Goal: Task Accomplishment & Management: Manage account settings

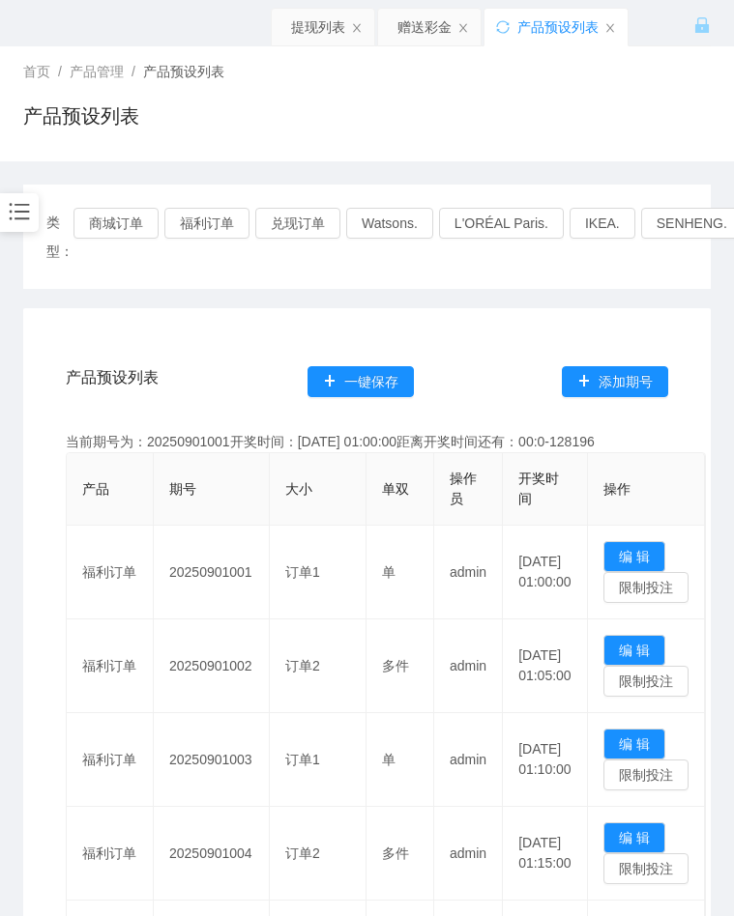
click at [521, 127] on div "产品预设列表" at bounding box center [366, 123] width 687 height 44
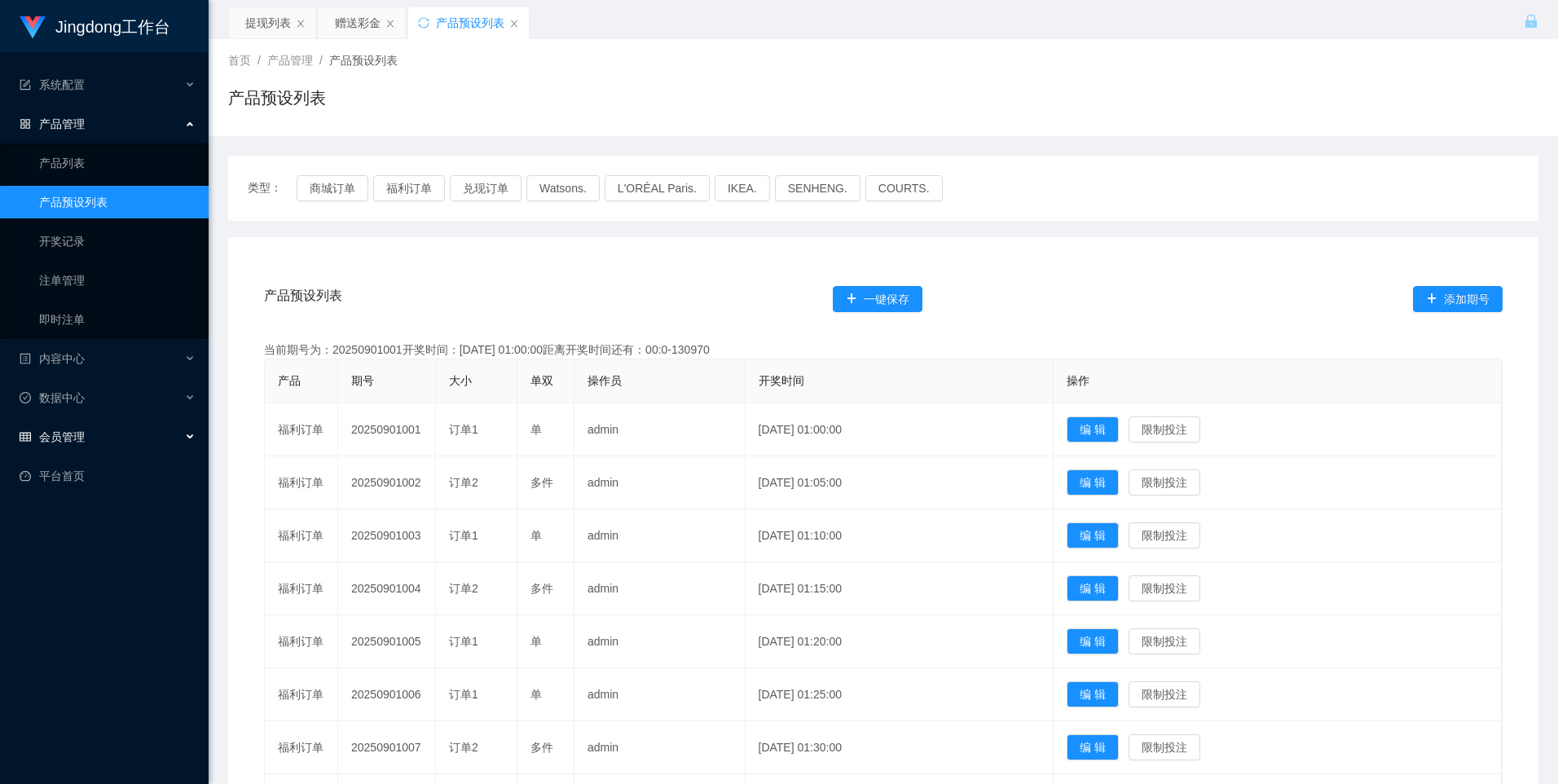
click at [119, 441] on div "会员管理" at bounding box center [104, 437] width 208 height 33
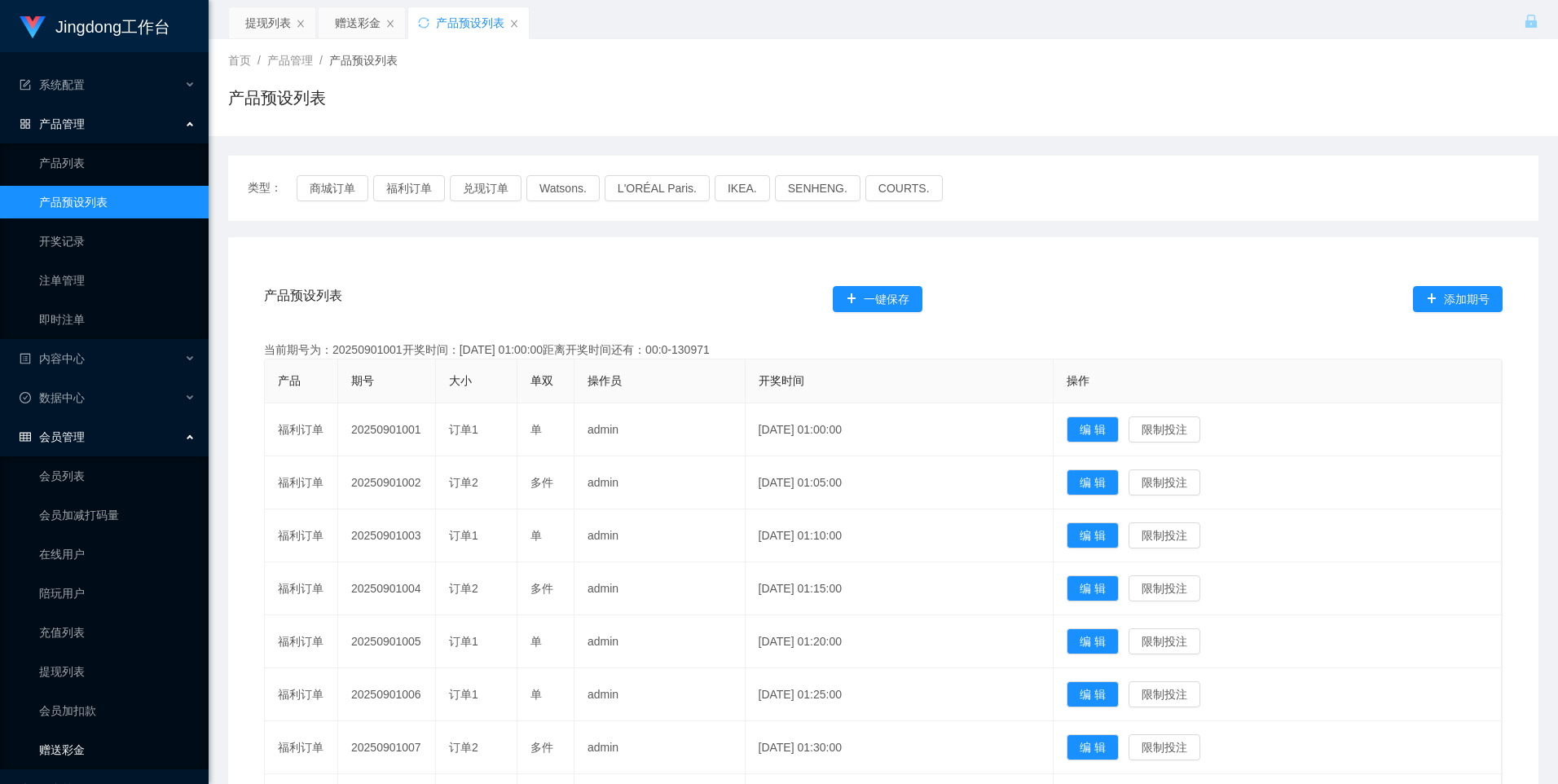
click at [99, 745] on link "赠送彩金" at bounding box center [117, 749] width 157 height 33
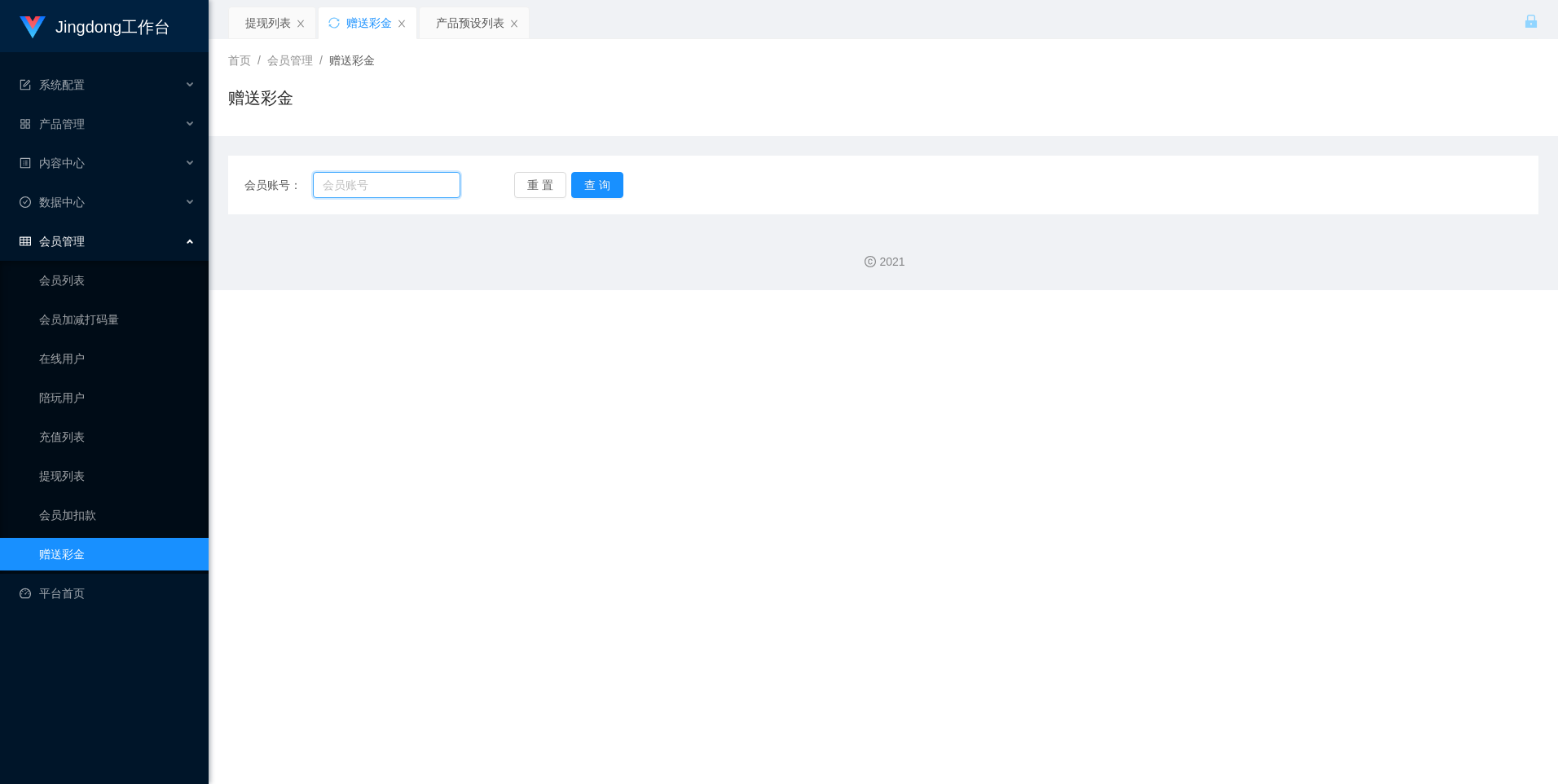
click at [392, 175] on input "text" at bounding box center [386, 185] width 147 height 26
paste input "[PERSON_NAME]"
type input "[PERSON_NAME]"
click at [615, 175] on button "查 询" at bounding box center [598, 185] width 52 height 26
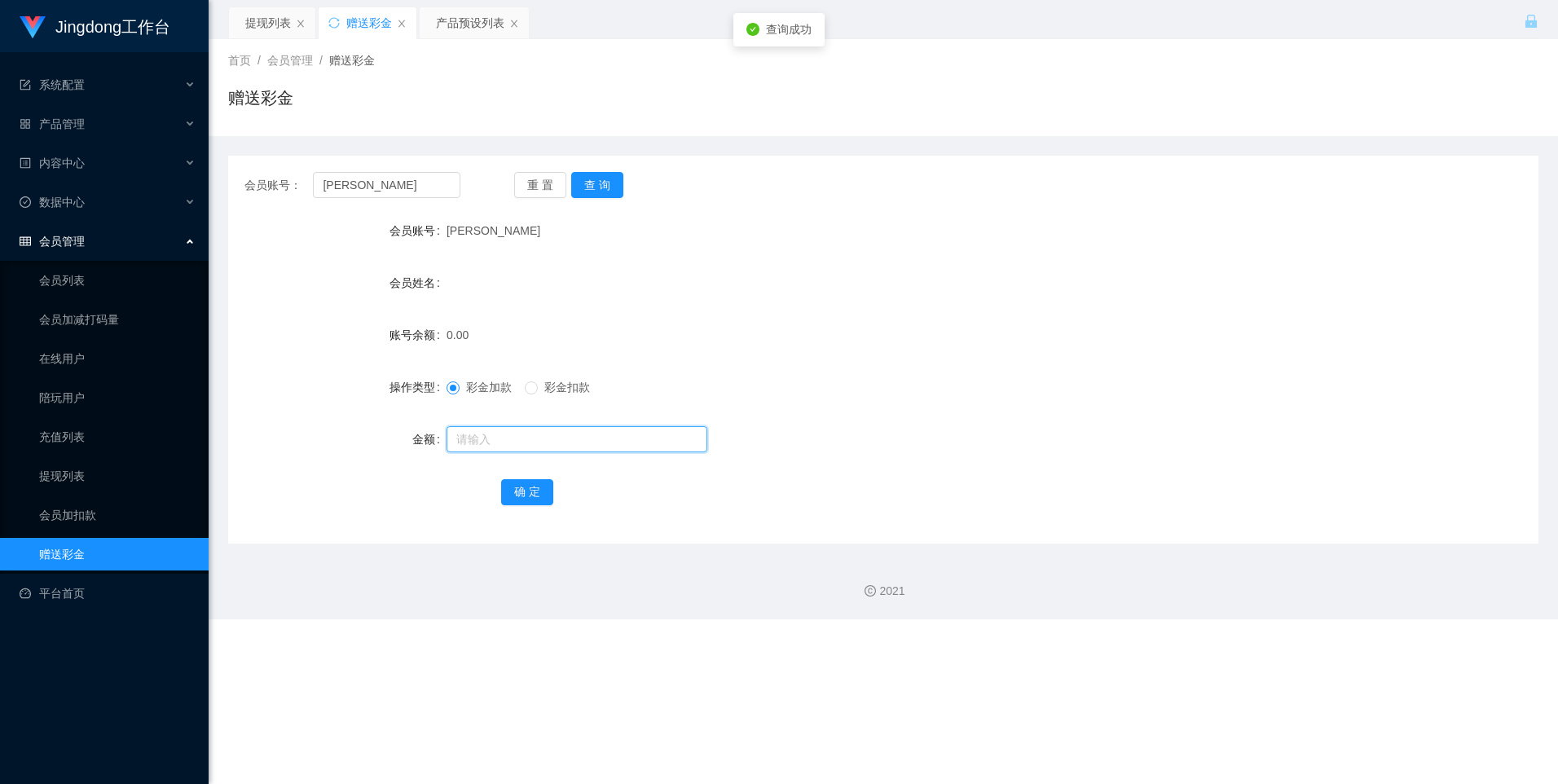
click at [491, 432] on input "text" at bounding box center [577, 439] width 261 height 26
type input "100"
click at [511, 486] on button "确 定" at bounding box center [527, 491] width 52 height 26
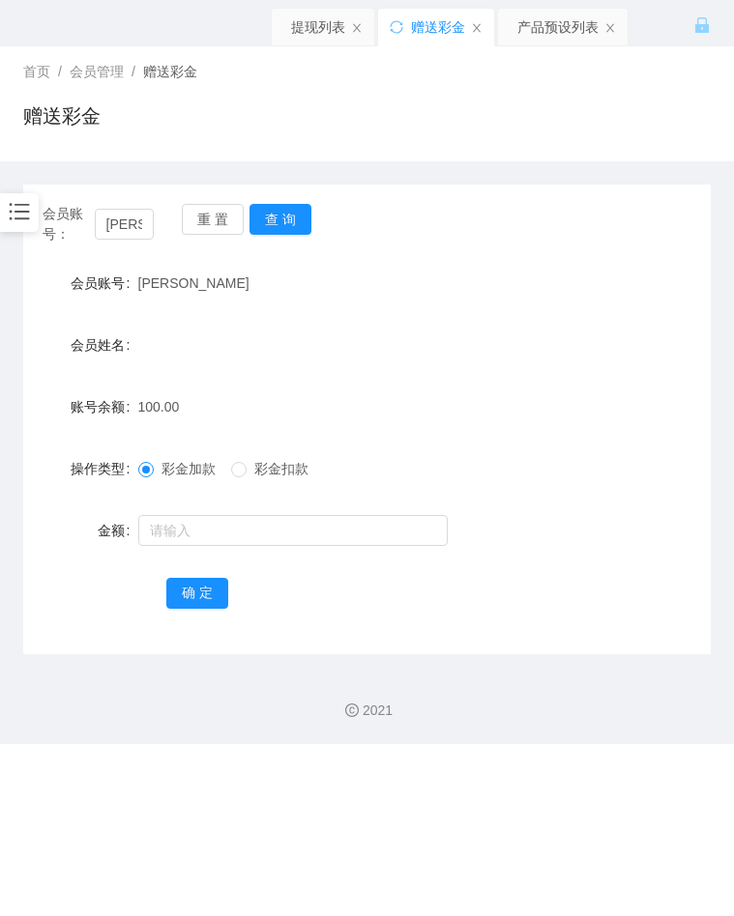
click at [392, 112] on div "赠送彩金" at bounding box center [366, 123] width 687 height 44
click at [582, 314] on form "会员账号 [PERSON_NAME] 会员姓名 账号余额 100.00 操作类型 彩金加款 彩金扣款 金额 确 定" at bounding box center [366, 438] width 687 height 348
click at [119, 218] on input "[PERSON_NAME]" at bounding box center [125, 224] width 60 height 31
click at [288, 222] on button "查 询" at bounding box center [280, 219] width 62 height 31
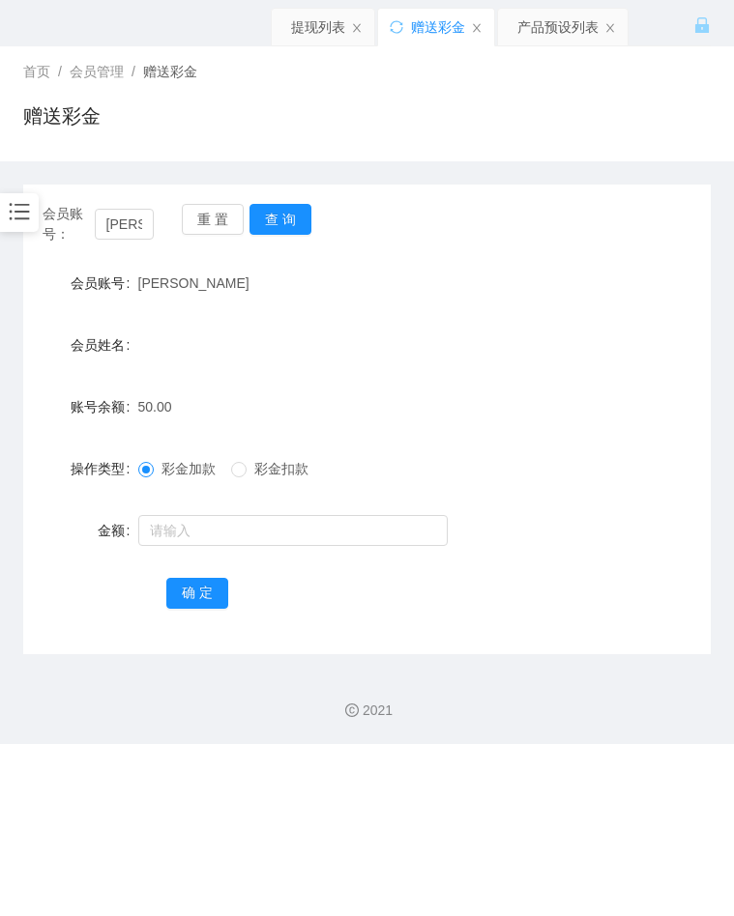
click at [499, 252] on div "会员账号： [PERSON_NAME] 重 置 查 询 会员账号 [PERSON_NAME] 会员姓名 账号余额 50.00 操作类型 彩金加款 彩金扣款 金…" at bounding box center [366, 420] width 687 height 470
click at [584, 635] on div "会员账号： [PERSON_NAME] 重 置 查 询 会员账号 [PERSON_NAME] 会员姓名 账号余额 50.00 操作类型 彩金加款 彩金扣款 金…" at bounding box center [366, 420] width 687 height 470
click at [275, 219] on button "查 询" at bounding box center [280, 219] width 62 height 31
click at [297, 236] on div "会员账号： [PERSON_NAME] 查 询" at bounding box center [366, 224] width 687 height 41
click at [299, 224] on button "查 询" at bounding box center [280, 219] width 62 height 31
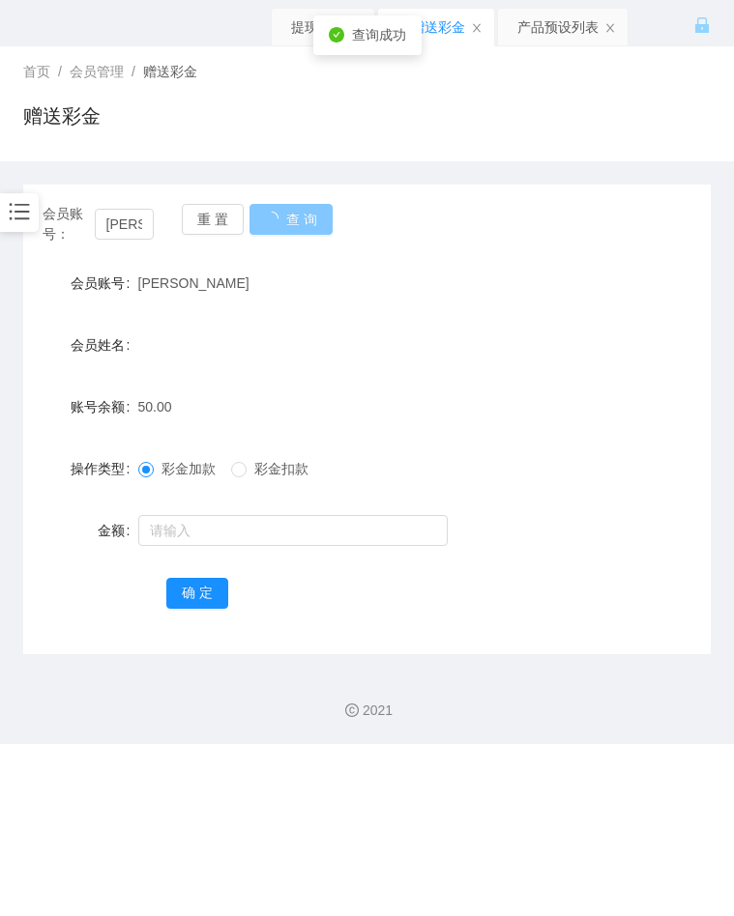
click at [299, 224] on button "查 询" at bounding box center [290, 219] width 83 height 31
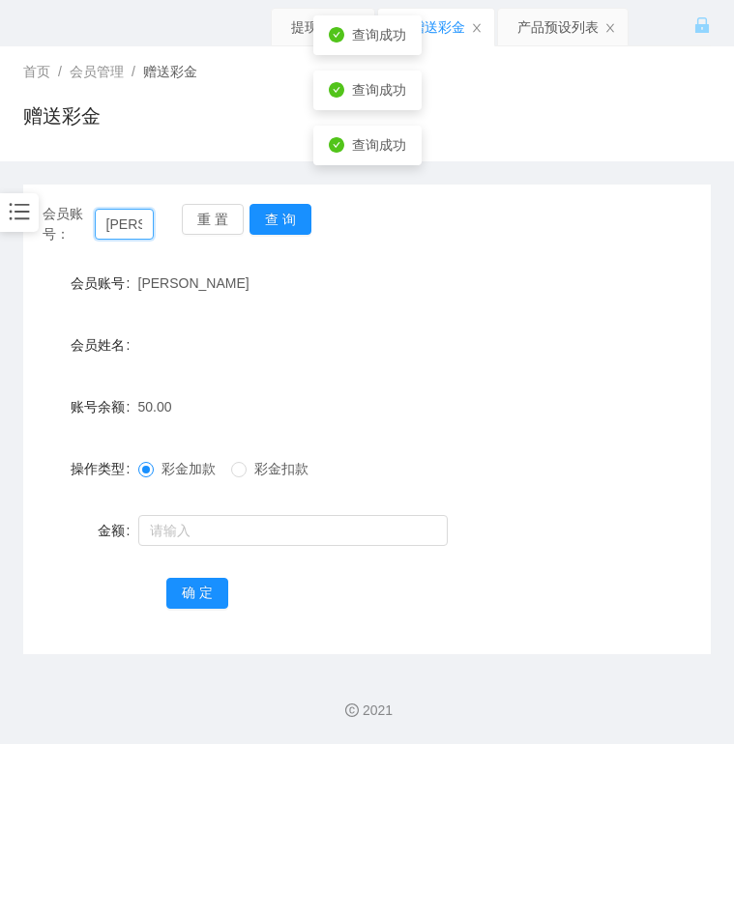
click at [125, 231] on input "[PERSON_NAME]" at bounding box center [125, 224] width 60 height 31
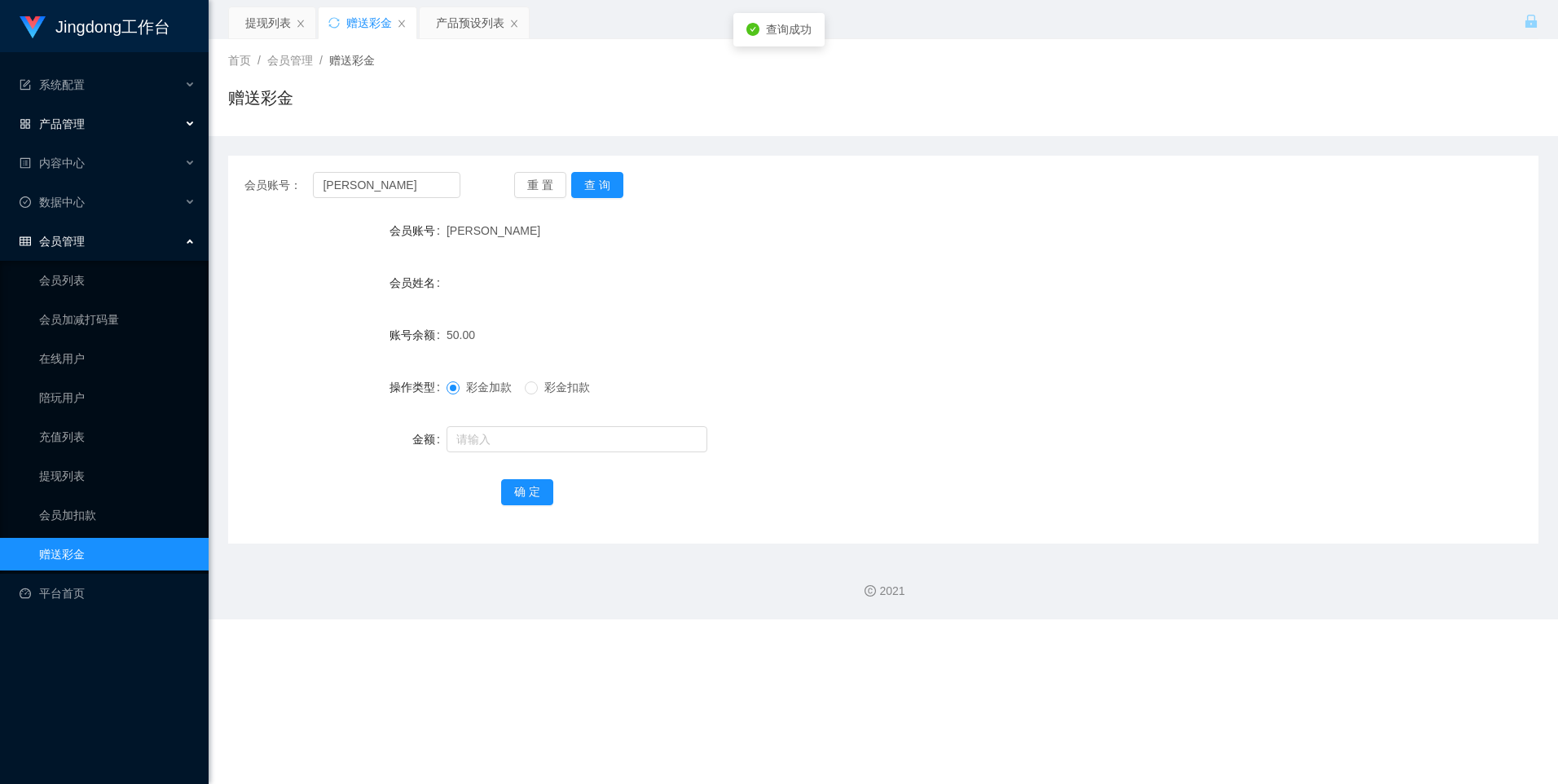
click at [114, 130] on div "产品管理" at bounding box center [104, 124] width 208 height 33
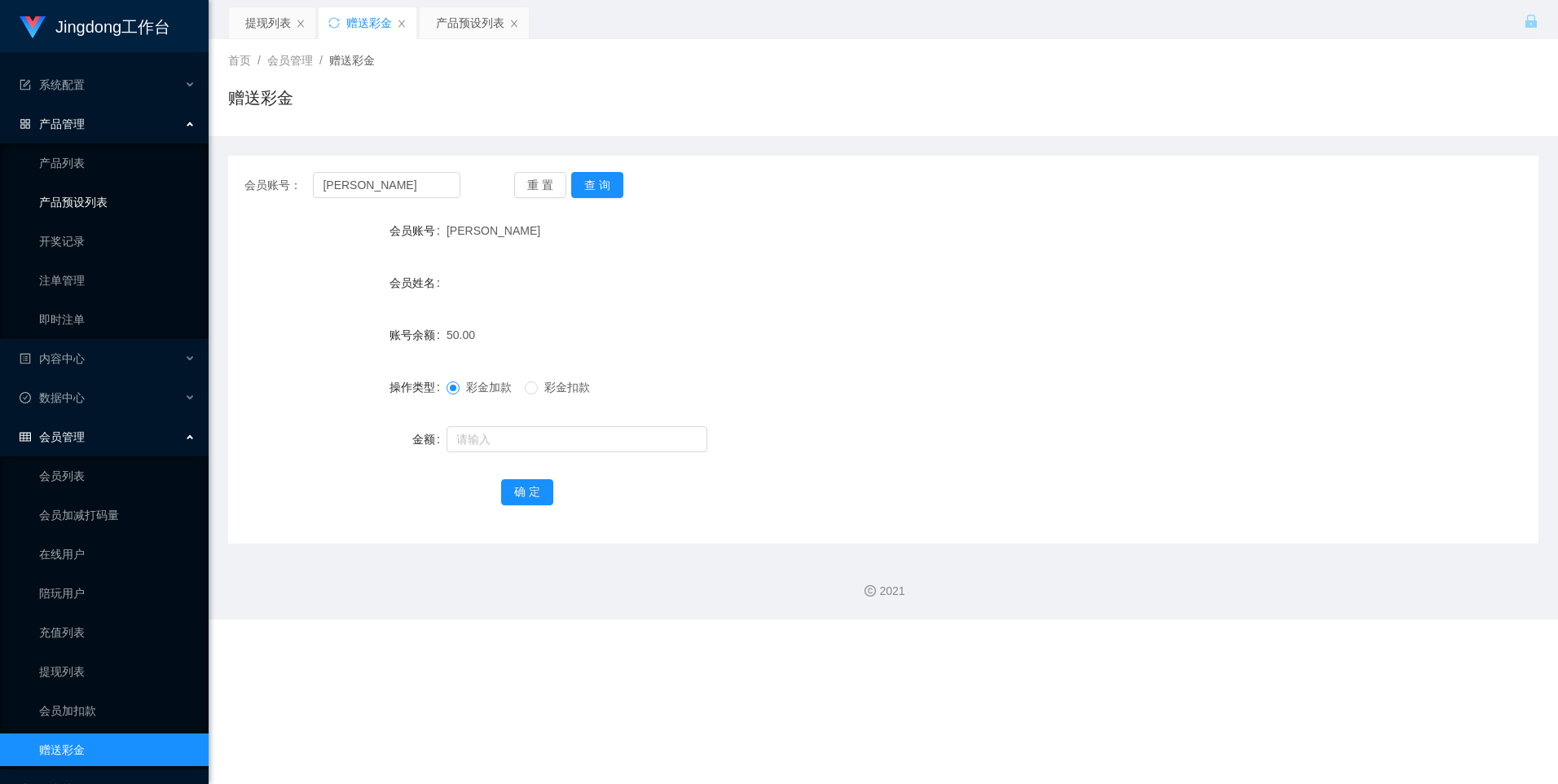
click at [105, 205] on link "产品预设列表" at bounding box center [117, 201] width 157 height 33
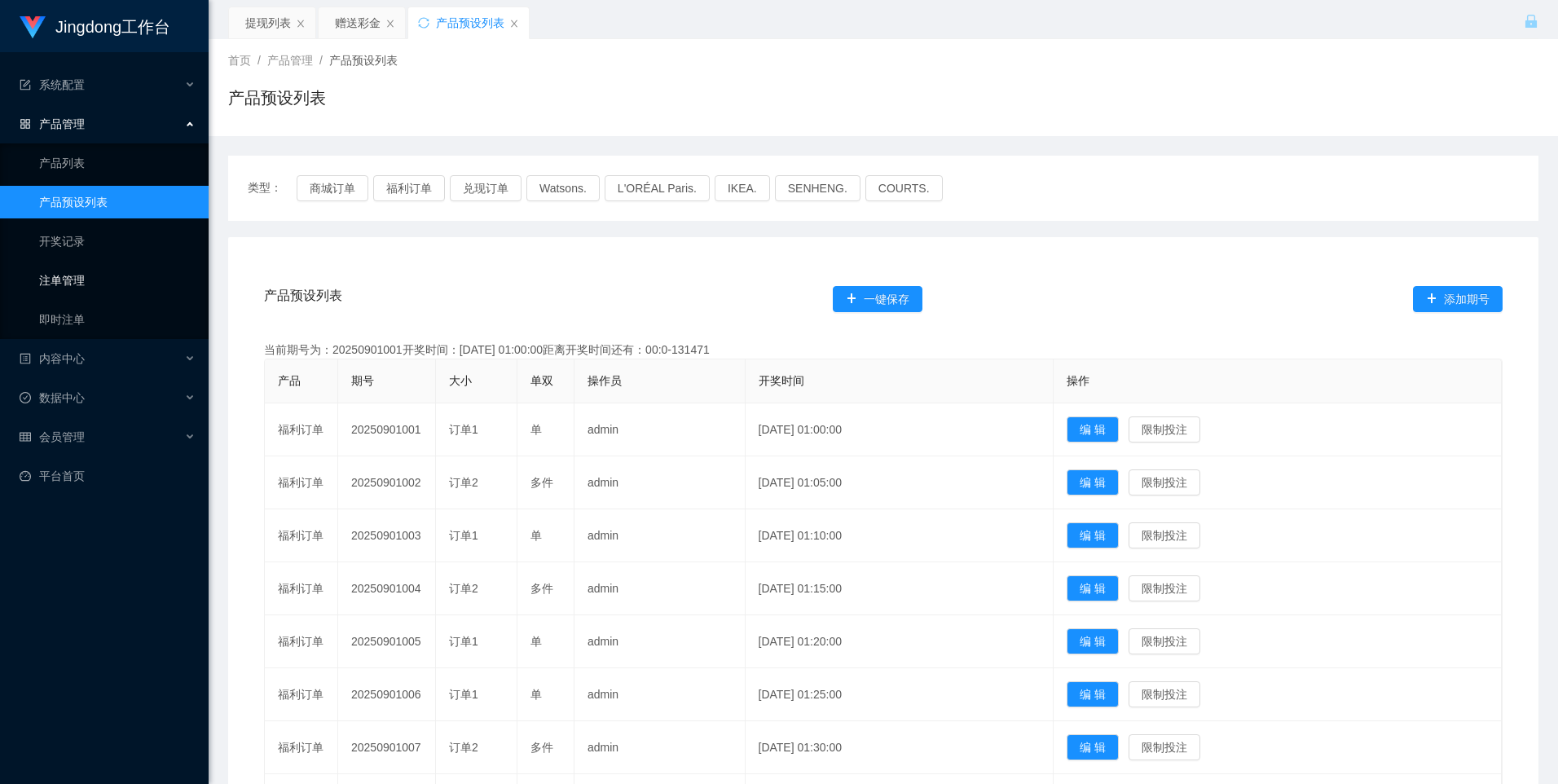
click at [89, 278] on link "注单管理" at bounding box center [117, 280] width 157 height 33
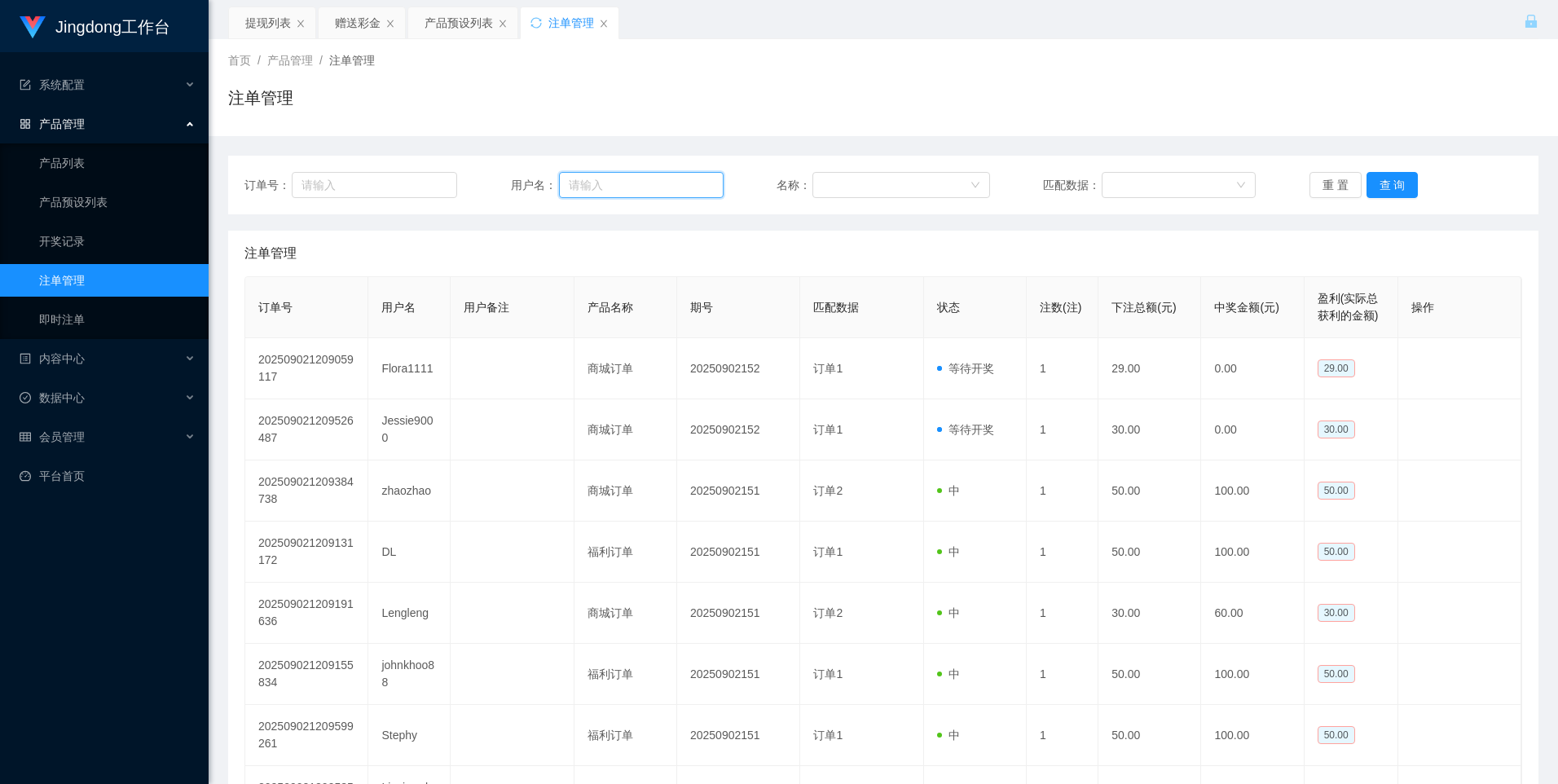
drag, startPoint x: 615, startPoint y: 180, endPoint x: 628, endPoint y: 179, distance: 13.0
click at [617, 180] on input "text" at bounding box center [641, 185] width 164 height 26
paste input "[PERSON_NAME]"
type input "[PERSON_NAME]"
click at [618, 196] on button "查 询" at bounding box center [1393, 185] width 52 height 26
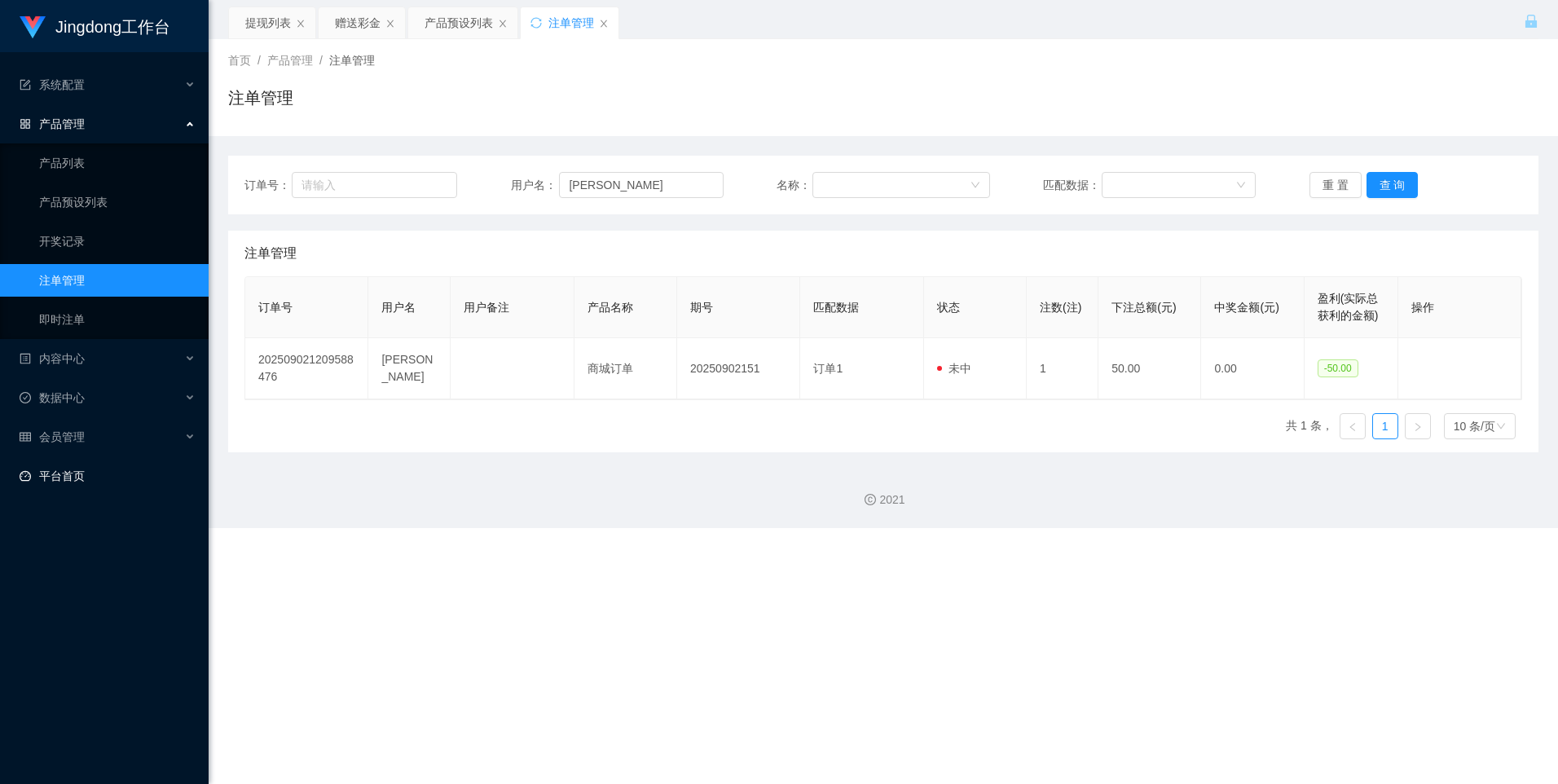
click at [101, 474] on link "平台首页" at bounding box center [107, 475] width 176 height 33
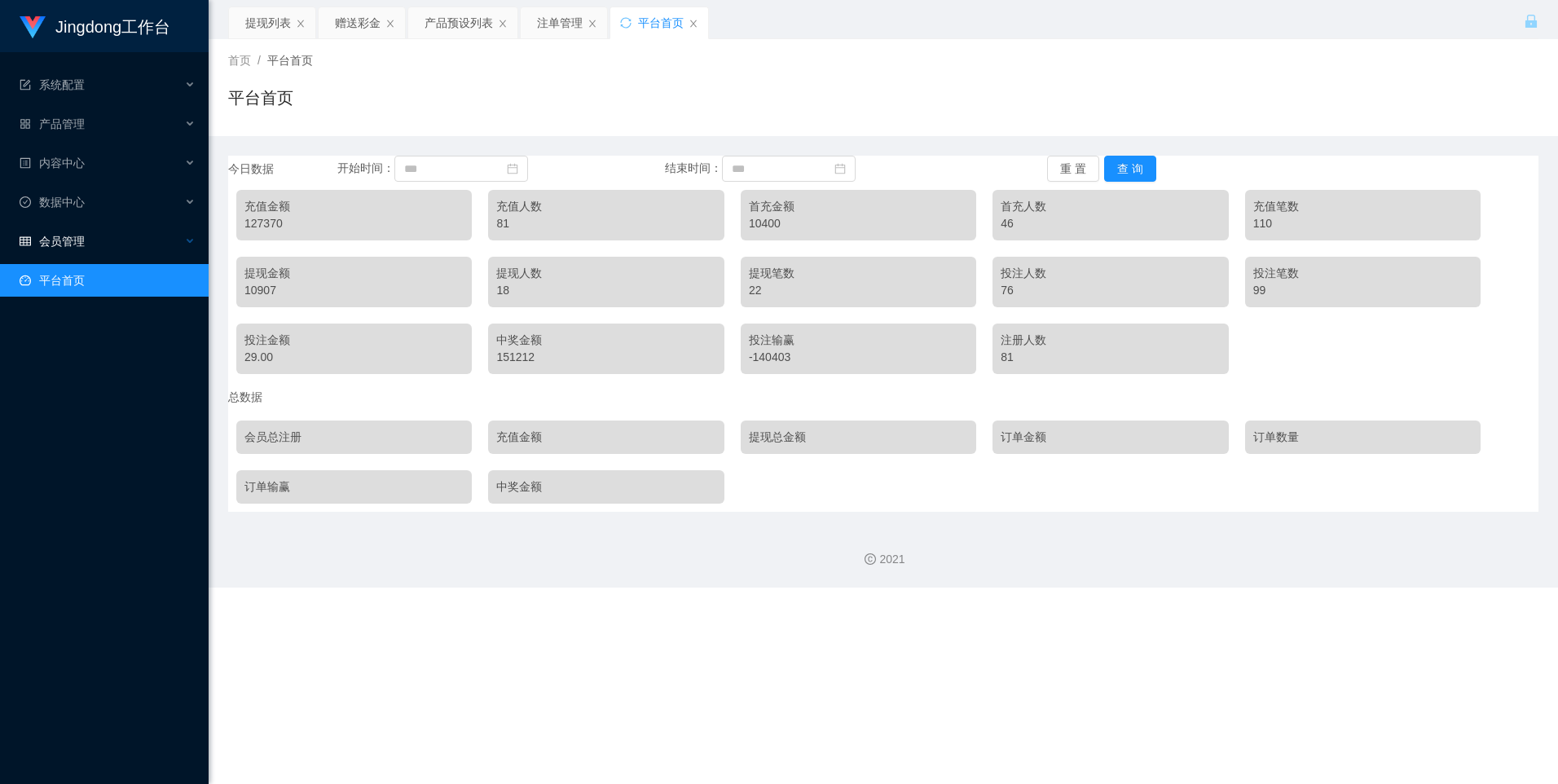
click at [148, 255] on div "会员管理" at bounding box center [104, 241] width 208 height 33
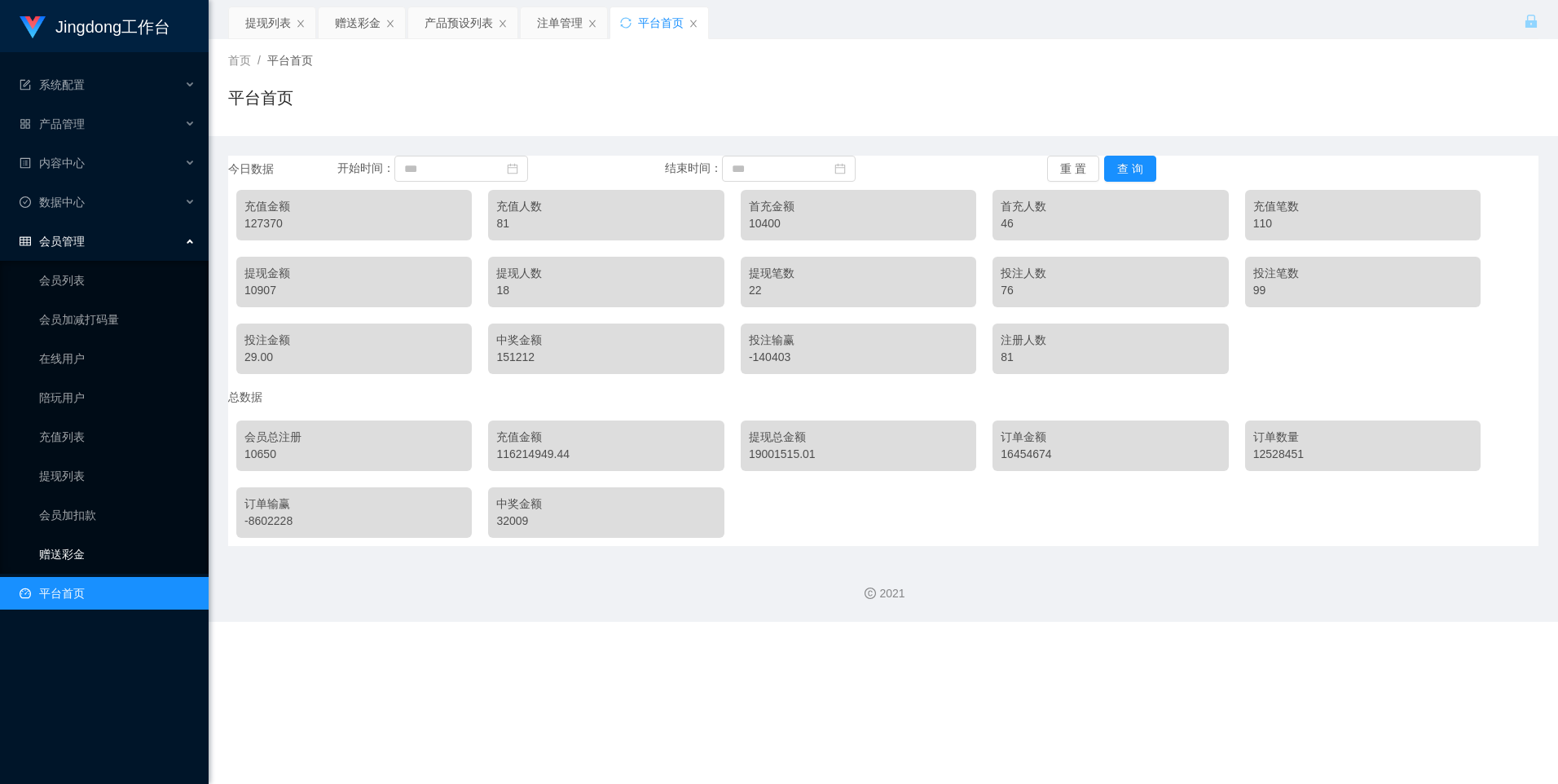
click at [80, 555] on link "赠送彩金" at bounding box center [117, 554] width 157 height 33
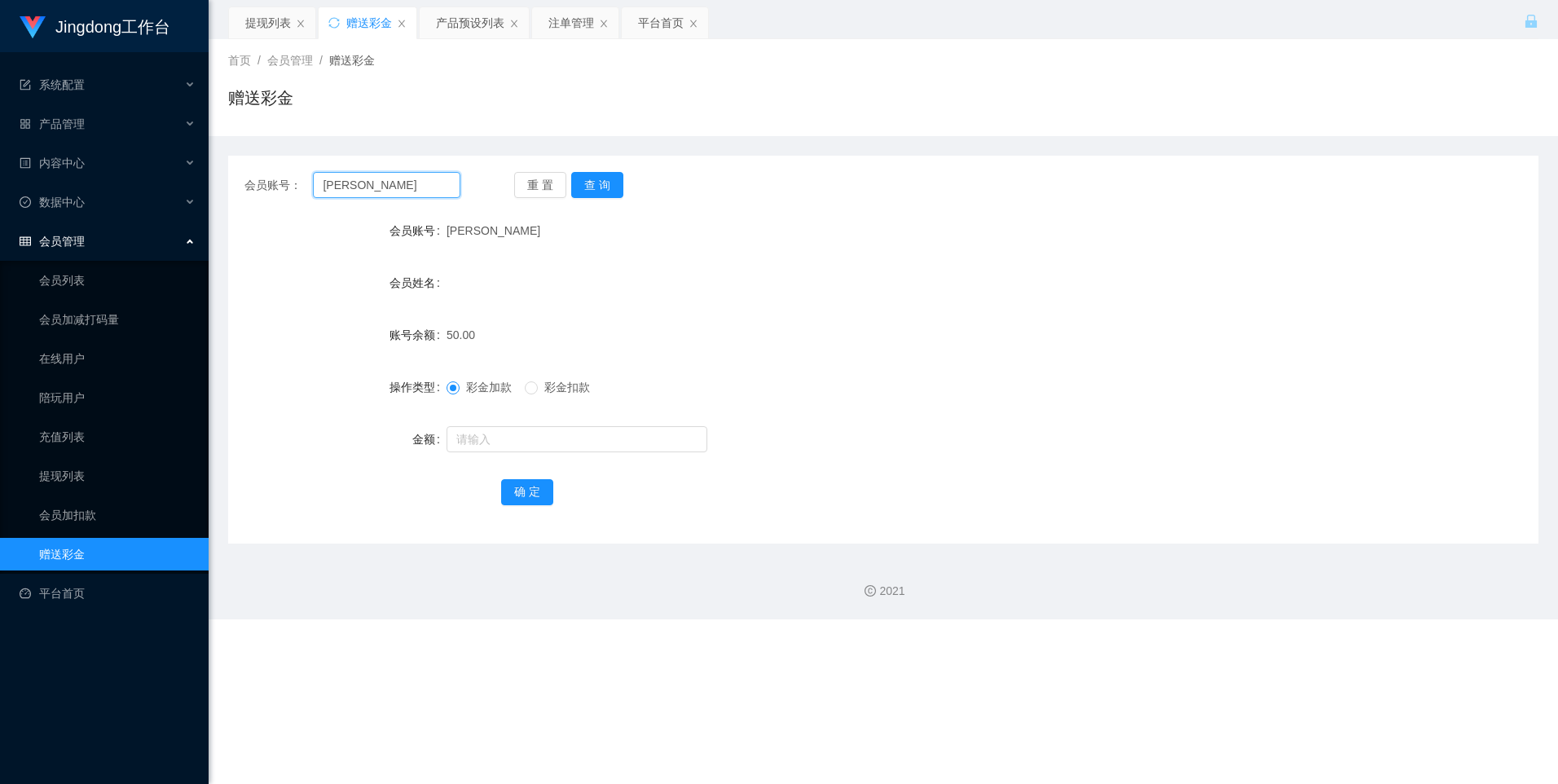
click at [395, 193] on input "[PERSON_NAME]" at bounding box center [386, 185] width 147 height 26
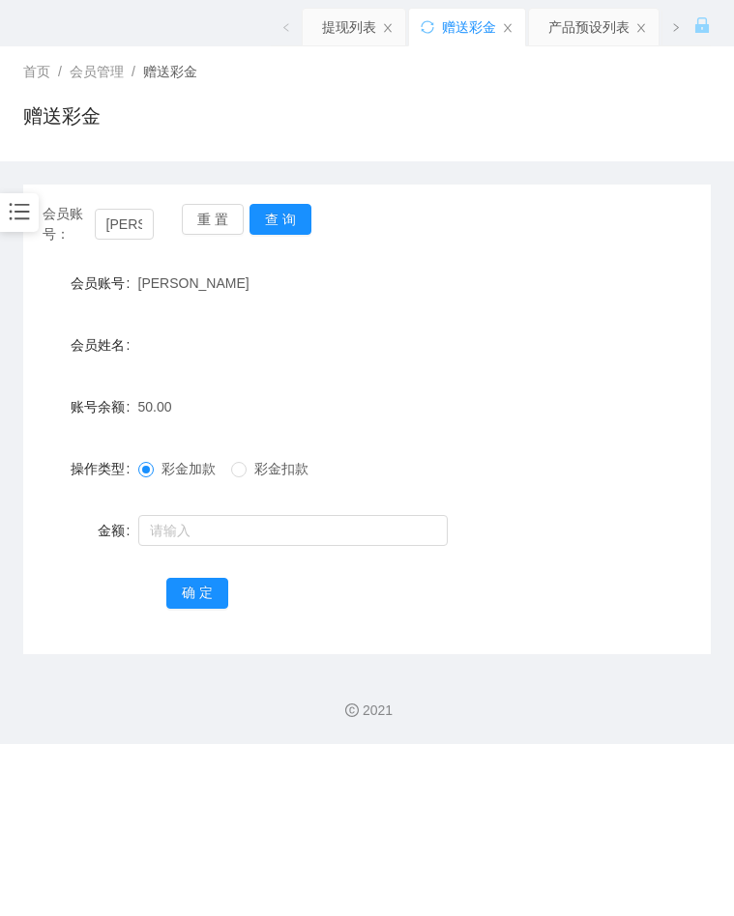
click at [546, 509] on form "会员账号 [PERSON_NAME] 会员姓名 账号余额 50.00 操作类型 彩金加款 彩金扣款 金额 确 定" at bounding box center [366, 438] width 687 height 348
click at [193, 527] on input "text" at bounding box center [292, 530] width 309 height 31
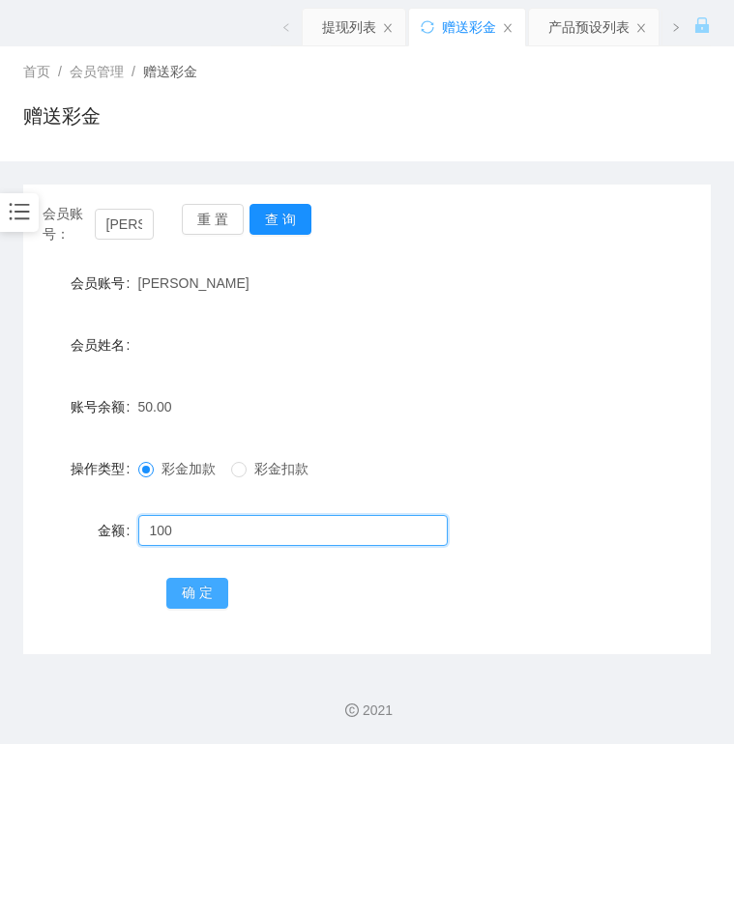
type input "100"
click at [179, 587] on button "确 定" at bounding box center [197, 593] width 62 height 31
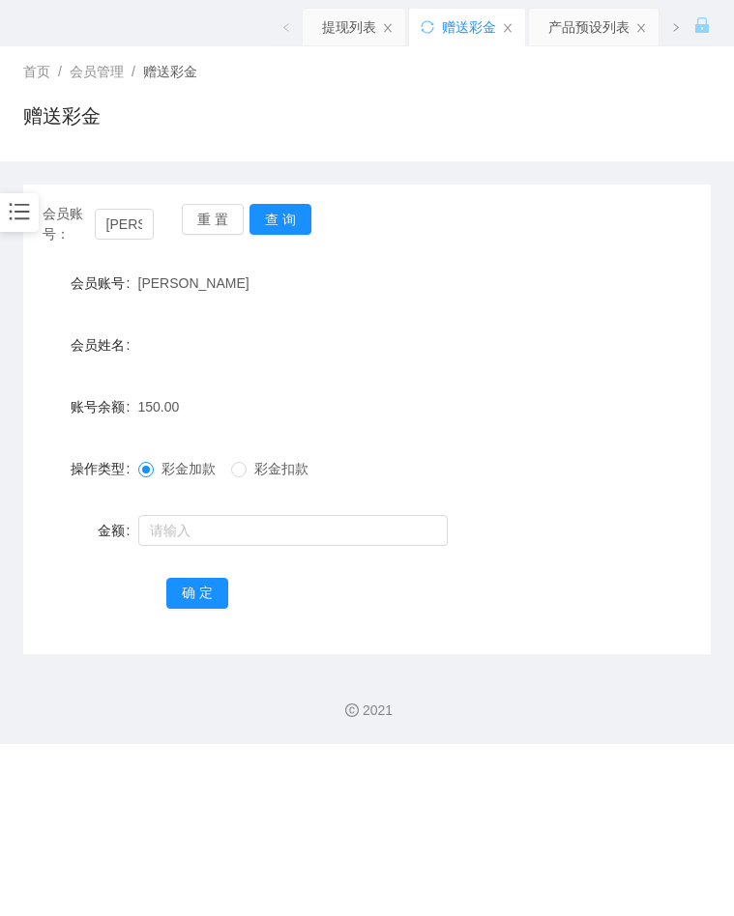
click at [521, 516] on div at bounding box center [338, 530] width 401 height 39
click at [286, 213] on button "查 询" at bounding box center [280, 219] width 62 height 31
drag, startPoint x: 612, startPoint y: 525, endPoint x: 579, endPoint y: 493, distance: 45.8
click at [612, 525] on div "金额" at bounding box center [366, 530] width 687 height 39
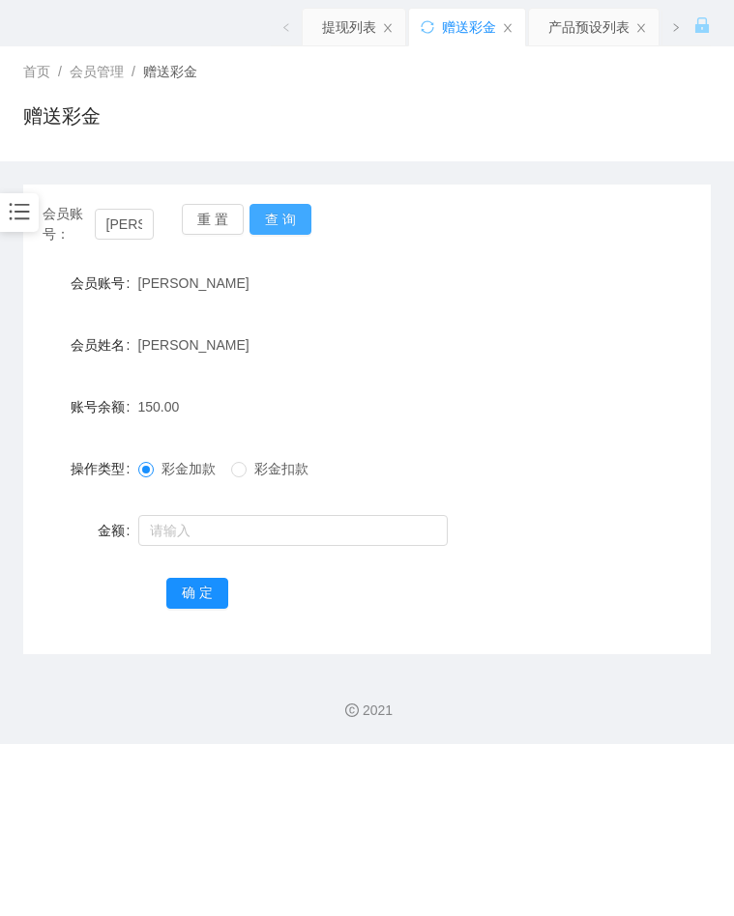
click at [289, 208] on button "查 询" at bounding box center [280, 219] width 62 height 31
drag, startPoint x: 695, startPoint y: 337, endPoint x: 643, endPoint y: 327, distance: 53.3
click at [695, 337] on div "会员姓名 [PERSON_NAME]" at bounding box center [366, 345] width 687 height 39
click at [37, 215] on section "Jingdong工作台 系统配置 产品管理 内容中心 数据中心 会员管理 会员列表 会员加减打码量 在线用户 陪玩用户 充值列表 提现列表 会员加扣款 赠送彩…" at bounding box center [367, 372] width 734 height 744
drag, startPoint x: 37, startPoint y: 215, endPoint x: 18, endPoint y: 215, distance: 18.4
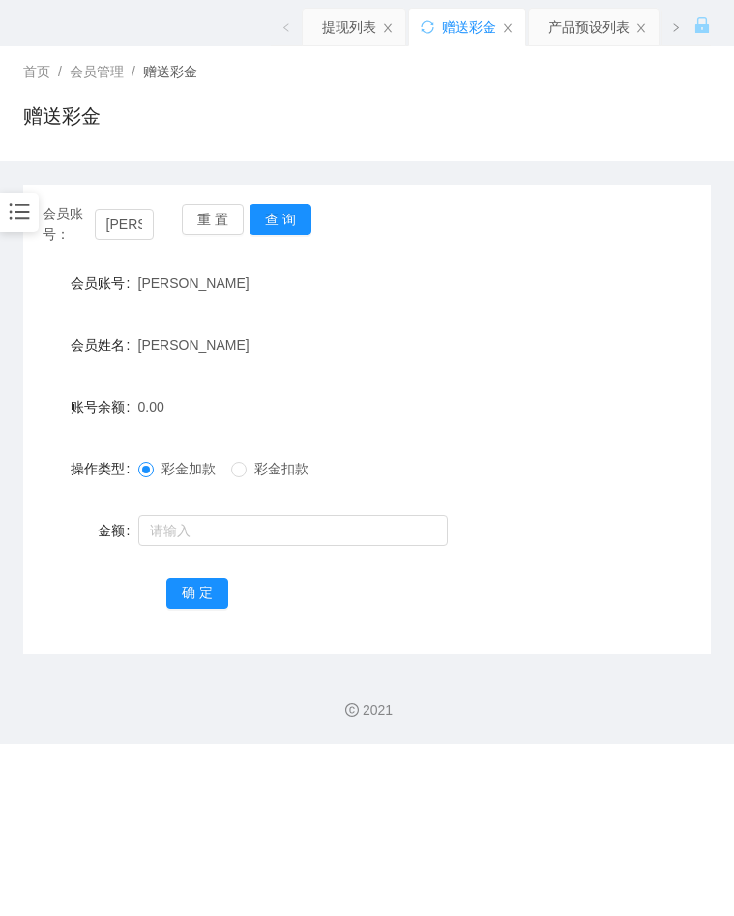
click at [18, 215] on icon "图标: bars" at bounding box center [19, 211] width 25 height 25
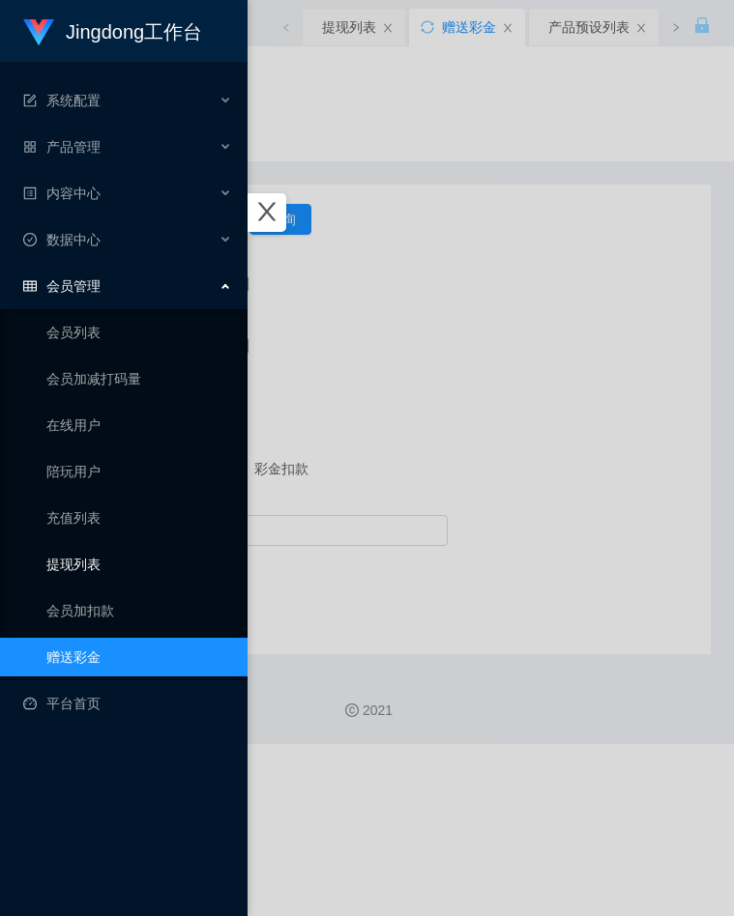
click at [100, 557] on link "提现列表" at bounding box center [139, 564] width 186 height 39
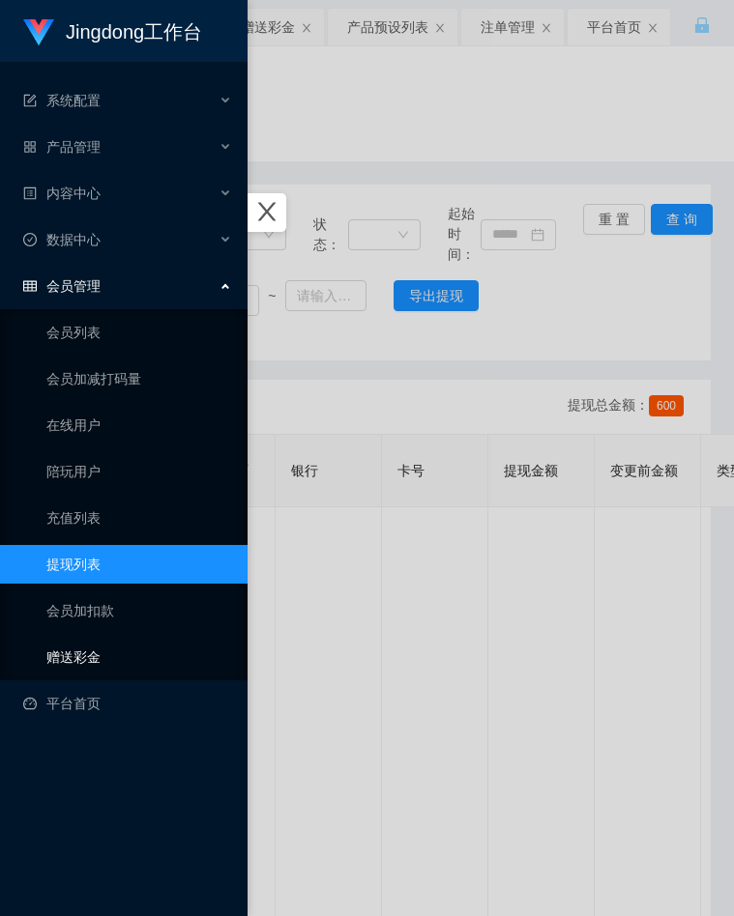
click at [108, 666] on link "赠送彩金" at bounding box center [139, 657] width 186 height 39
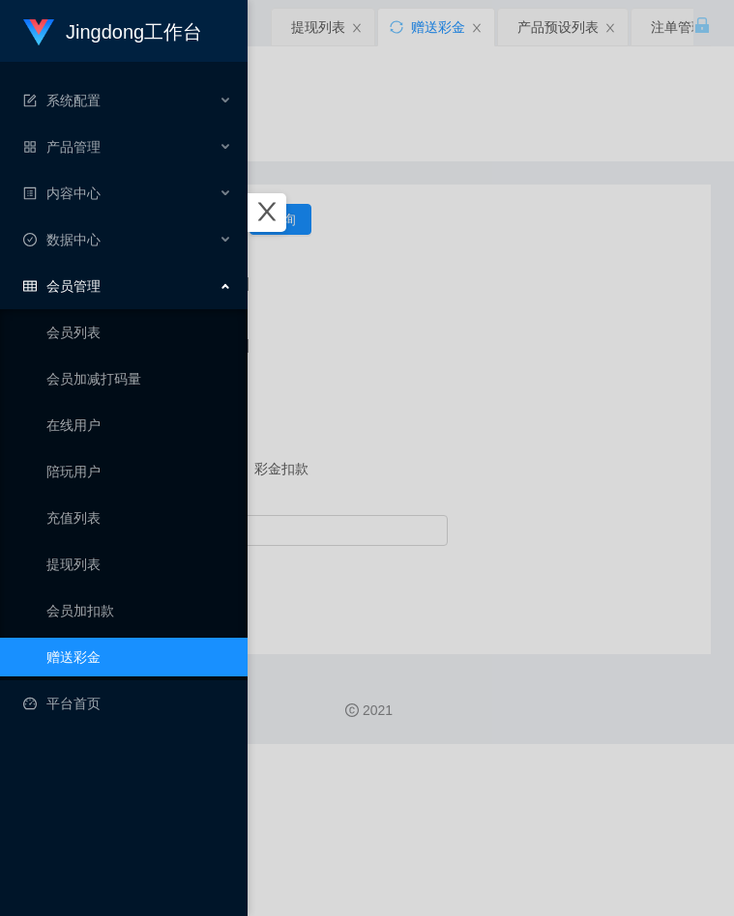
click at [389, 418] on div at bounding box center [367, 458] width 734 height 916
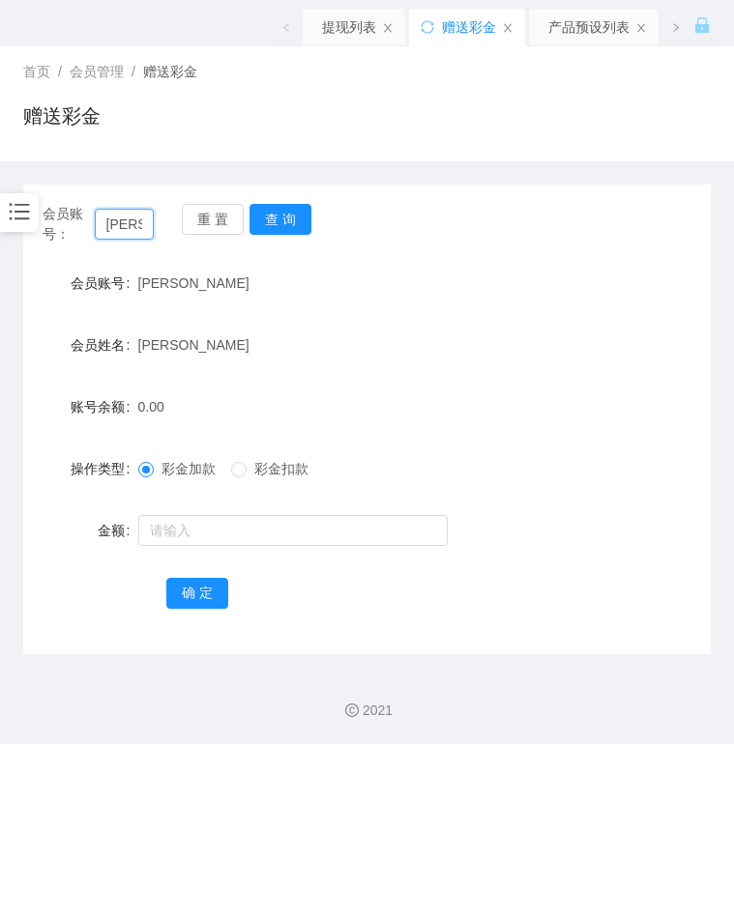
click at [130, 230] on input "[PERSON_NAME]" at bounding box center [125, 224] width 60 height 31
click at [32, 207] on div at bounding box center [19, 212] width 39 height 39
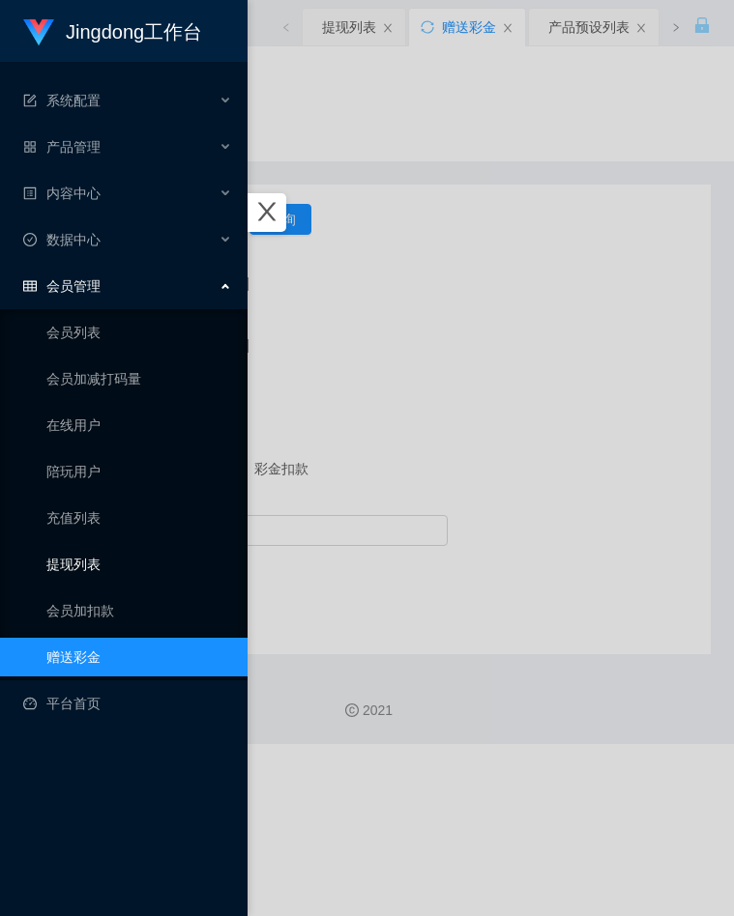
click at [94, 566] on link "提现列表" at bounding box center [139, 564] width 186 height 39
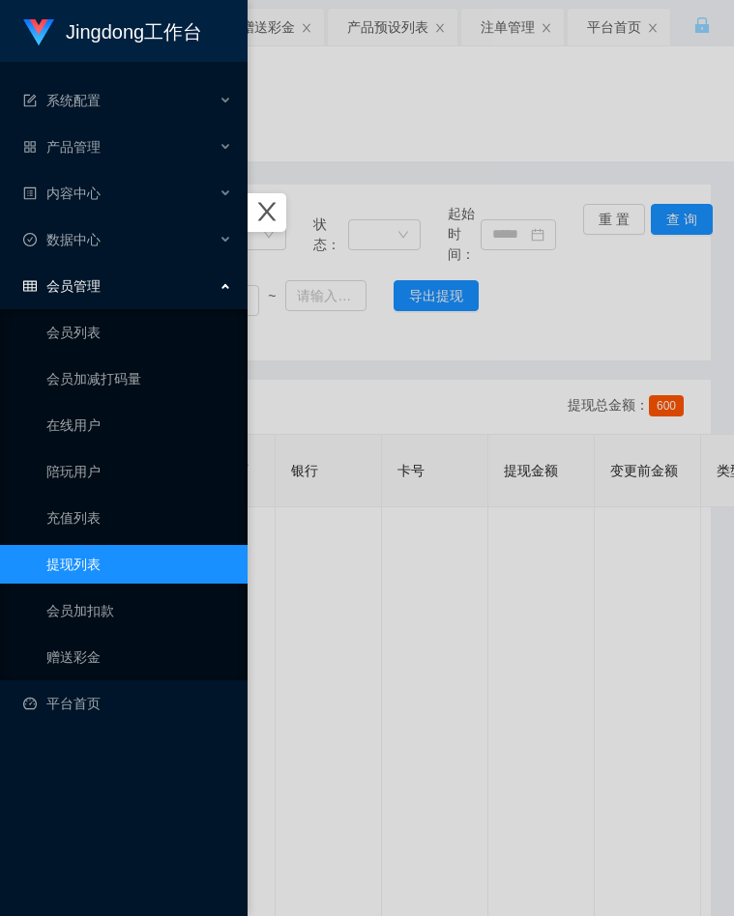
click at [383, 380] on div at bounding box center [367, 458] width 734 height 916
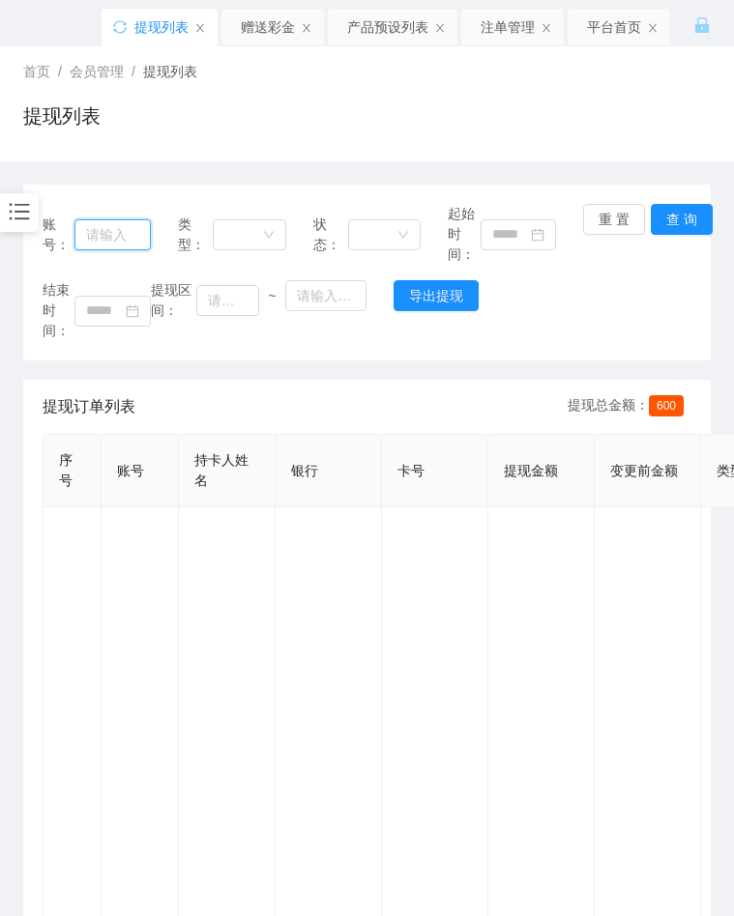
drag, startPoint x: 115, startPoint y: 235, endPoint x: 206, endPoint y: 240, distance: 91.0
click at [115, 235] on input "text" at bounding box center [111, 234] width 75 height 31
paste input "[PERSON_NAME]"
type input "[PERSON_NAME]"
click at [673, 218] on button "查 询" at bounding box center [682, 219] width 62 height 31
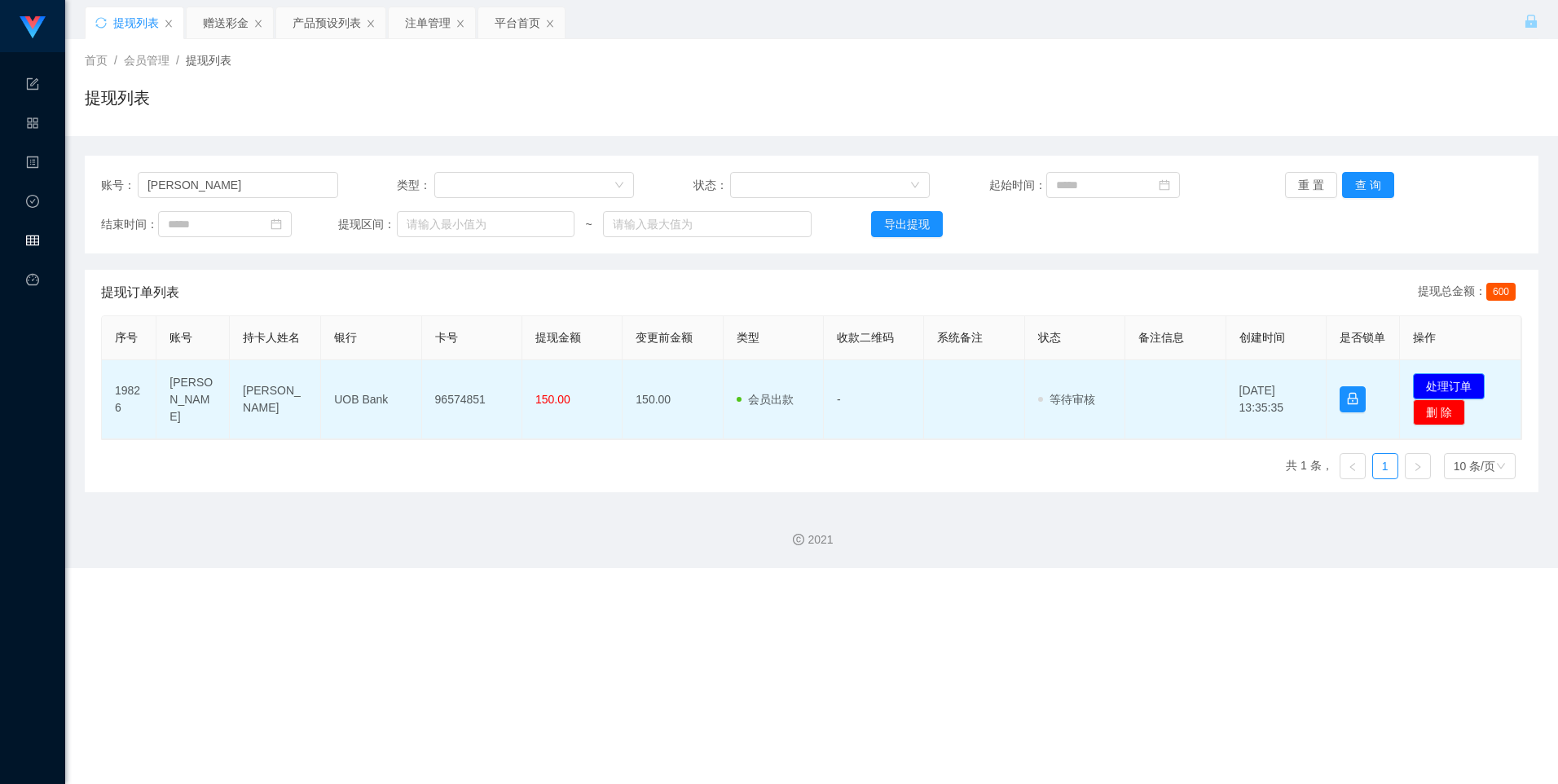
click at [618, 393] on button "处理订单" at bounding box center [1448, 386] width 72 height 26
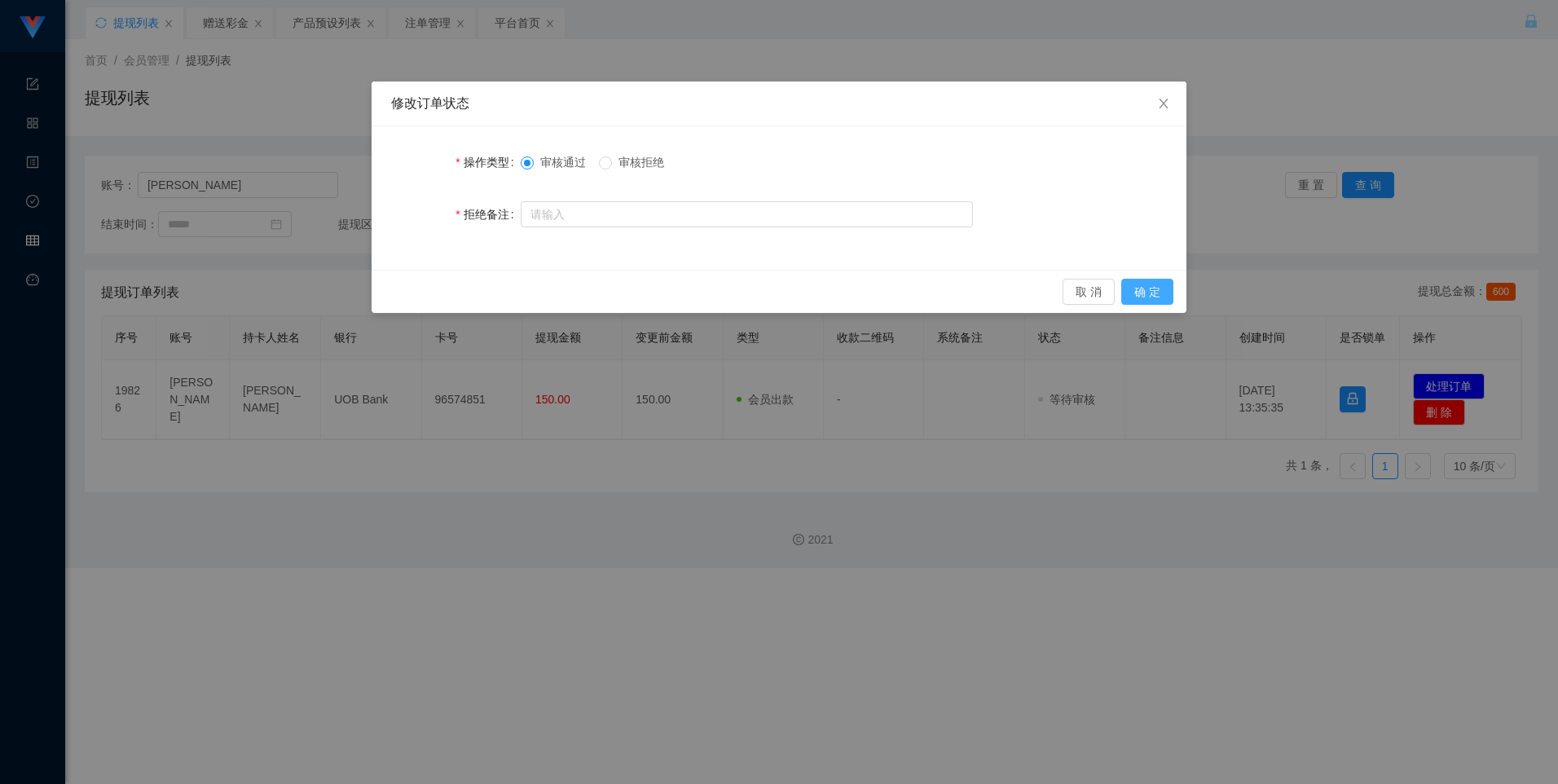
click at [618, 286] on button "确 定" at bounding box center [1147, 292] width 52 height 26
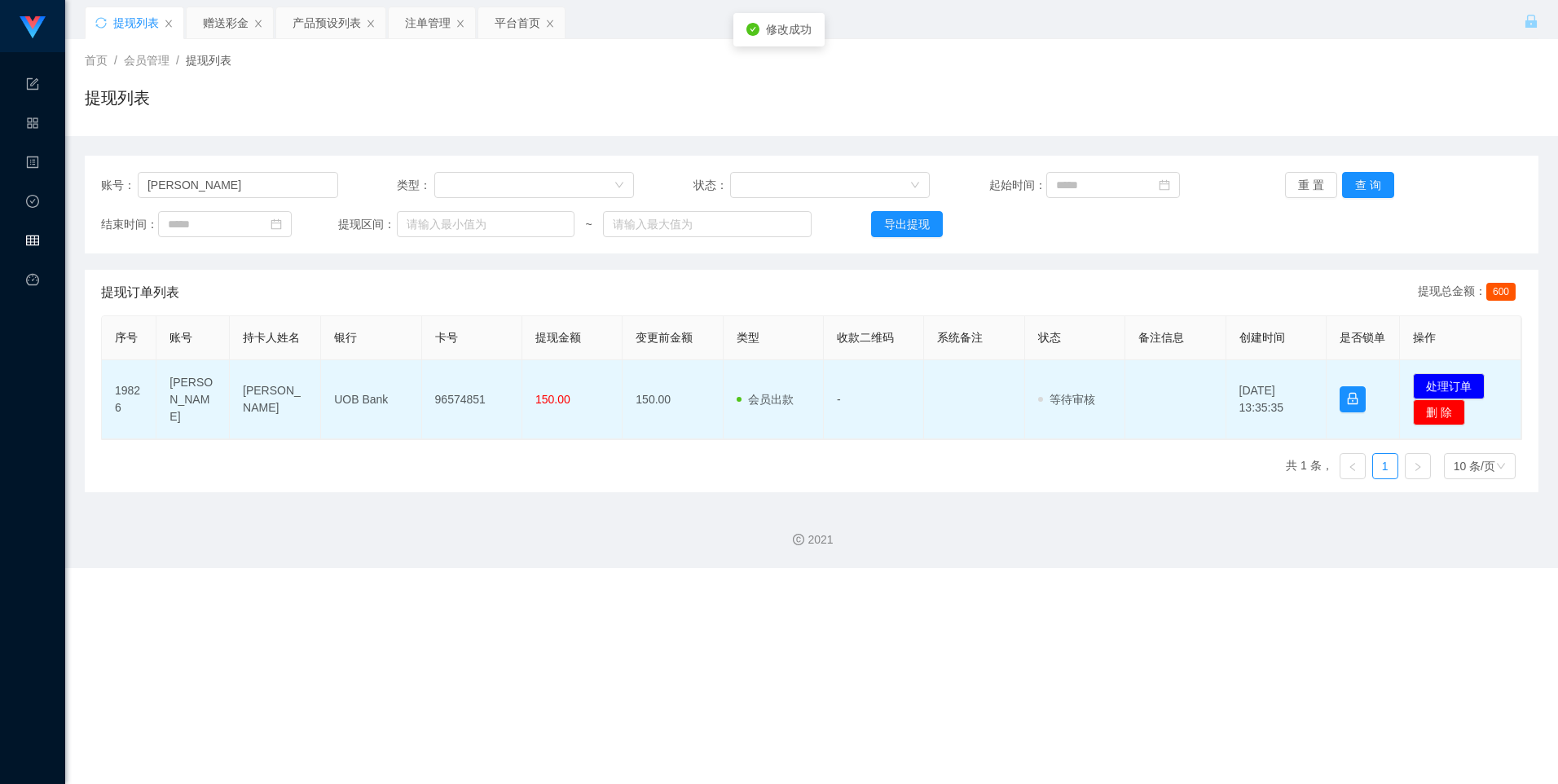
click at [463, 403] on td "96574851" at bounding box center [472, 400] width 100 height 79
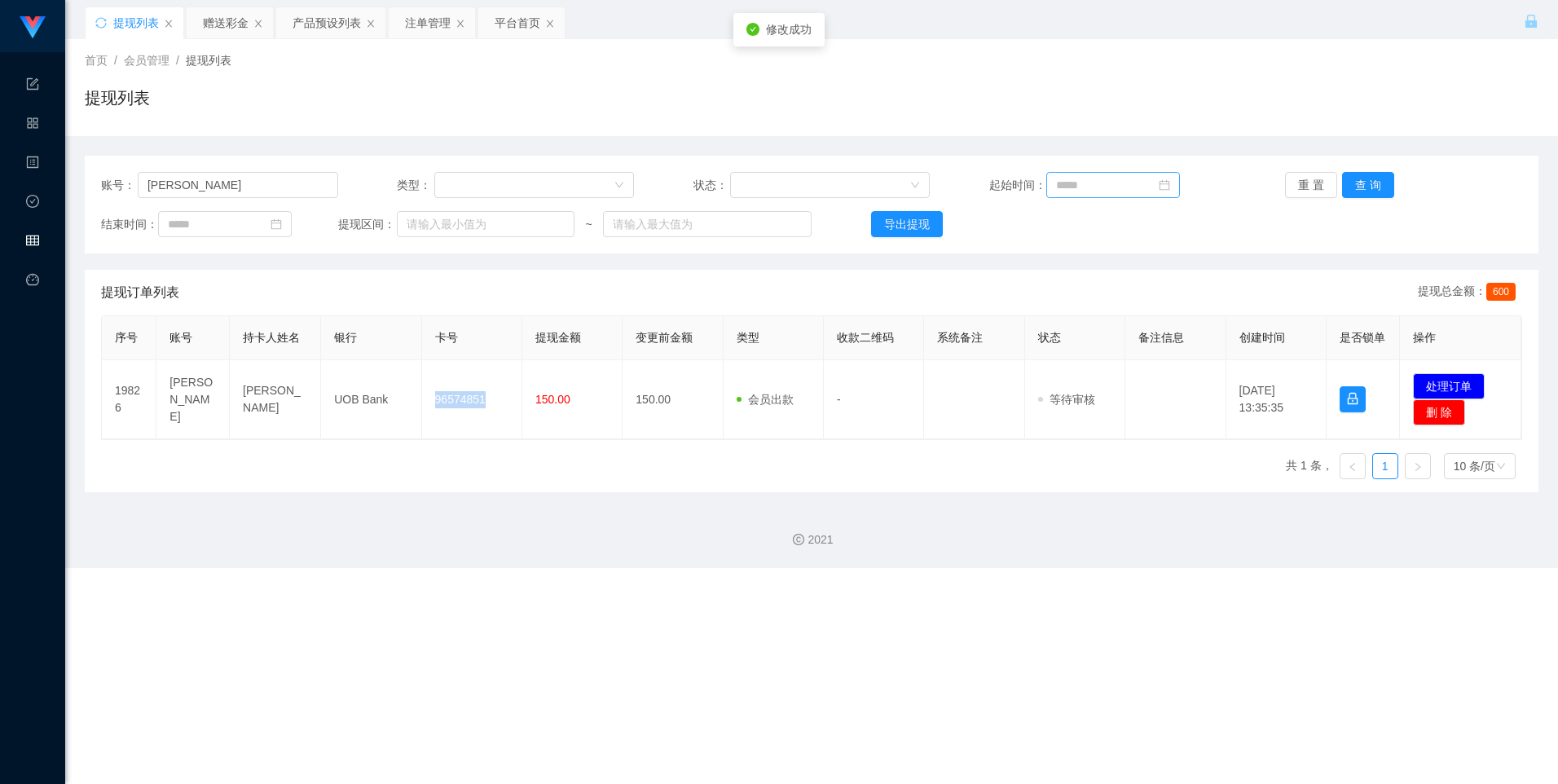
copy td "96574851"
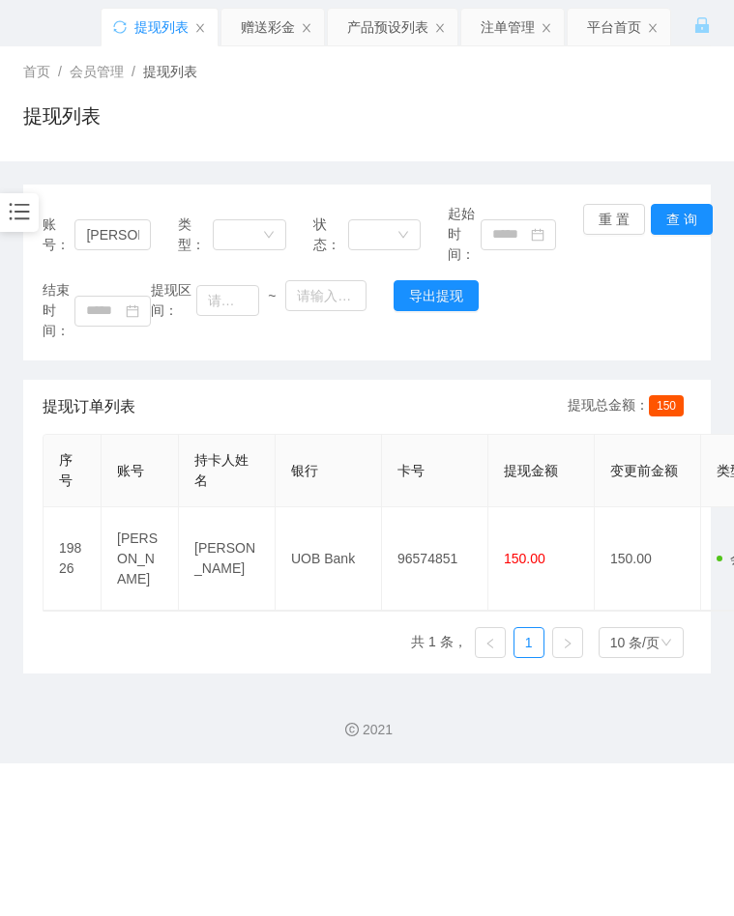
click at [518, 327] on div "结束时间： 提现区间： ~ 导出提现" at bounding box center [367, 310] width 649 height 61
click at [22, 217] on icon "图标: bars" at bounding box center [19, 211] width 25 height 25
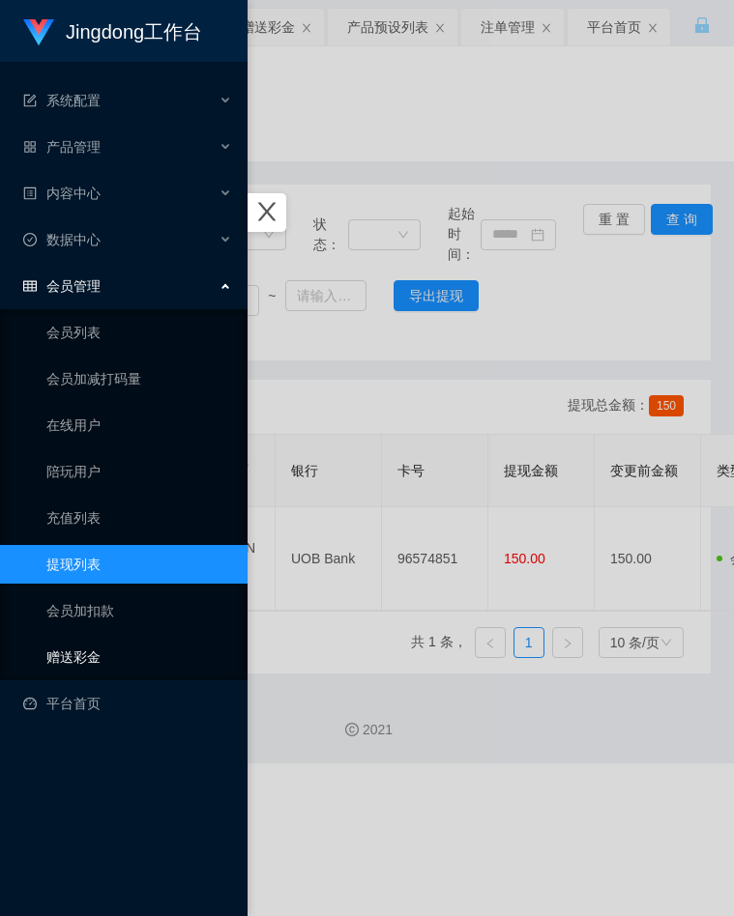
click at [69, 651] on link "赠送彩金" at bounding box center [139, 657] width 186 height 39
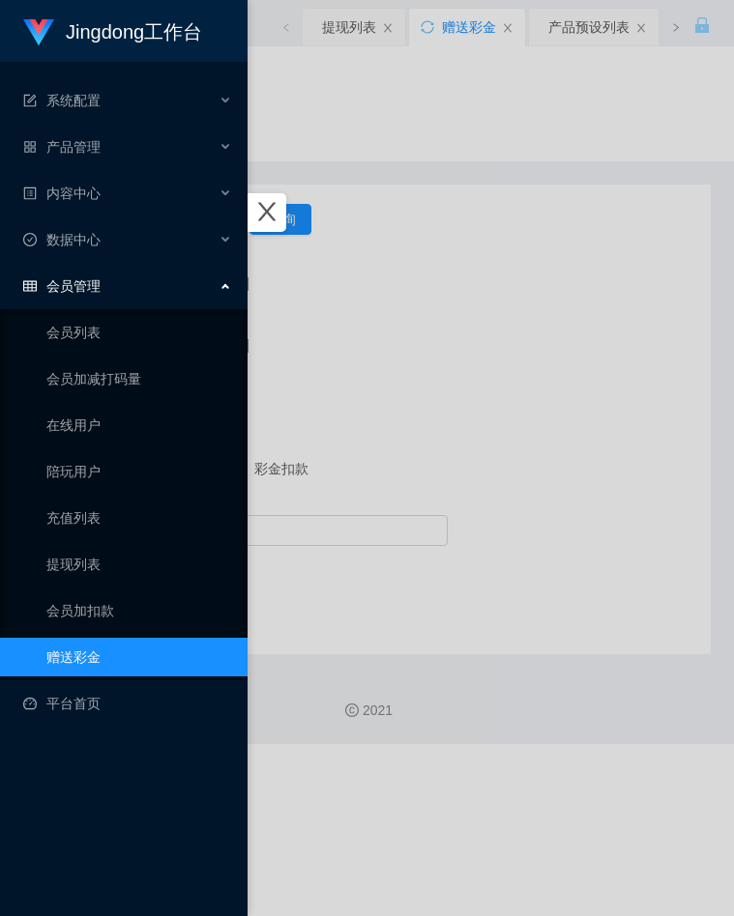
click at [346, 271] on div at bounding box center [367, 458] width 734 height 916
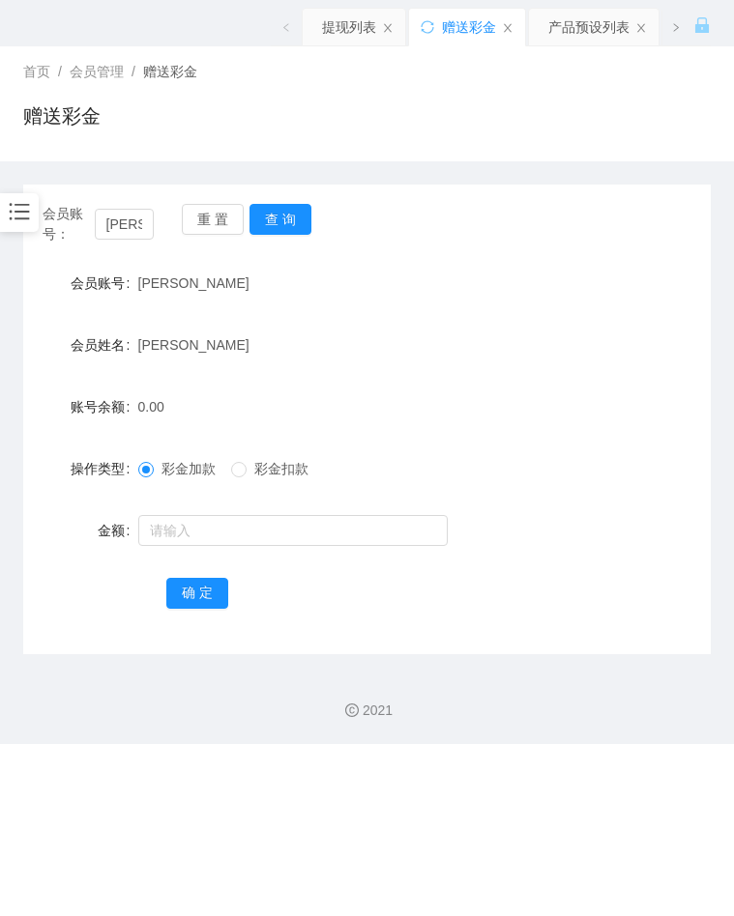
click at [168, 227] on div "会员账号： [PERSON_NAME] 查 询" at bounding box center [366, 224] width 687 height 41
click at [116, 230] on input "[PERSON_NAME]" at bounding box center [125, 224] width 60 height 31
paste input "80765136"
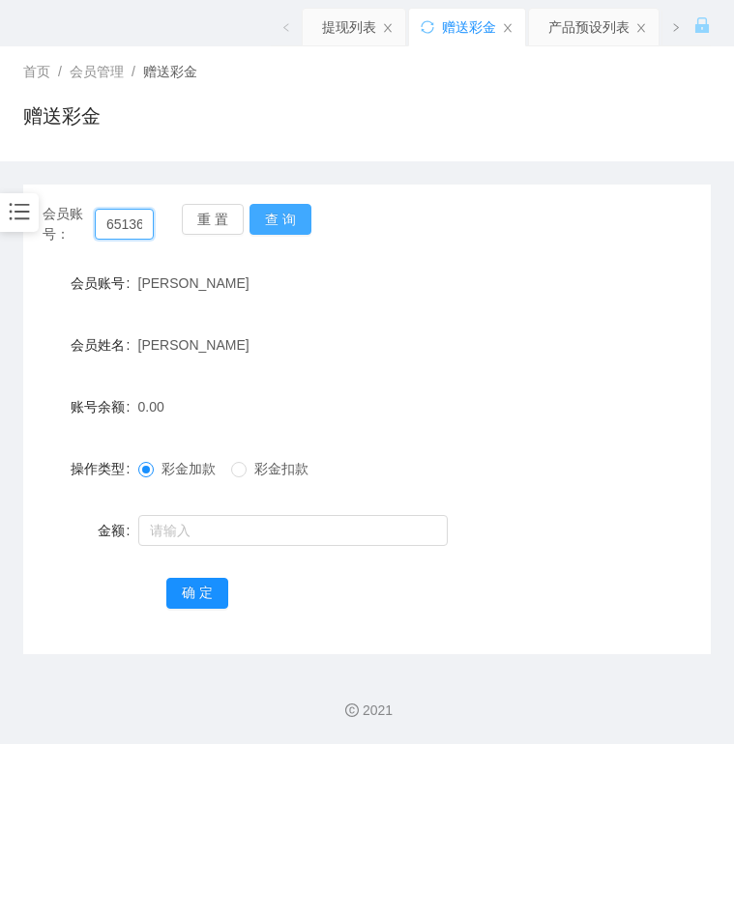
type input "80765136"
click at [252, 222] on button "查 询" at bounding box center [280, 219] width 62 height 31
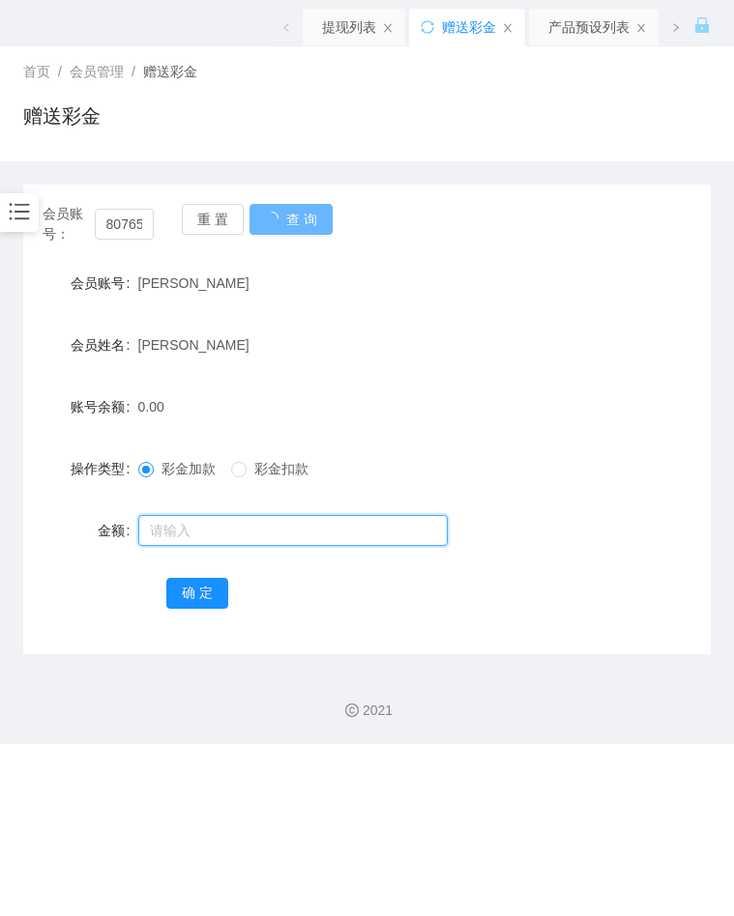
click at [205, 518] on input "text" at bounding box center [292, 530] width 309 height 31
type input "100"
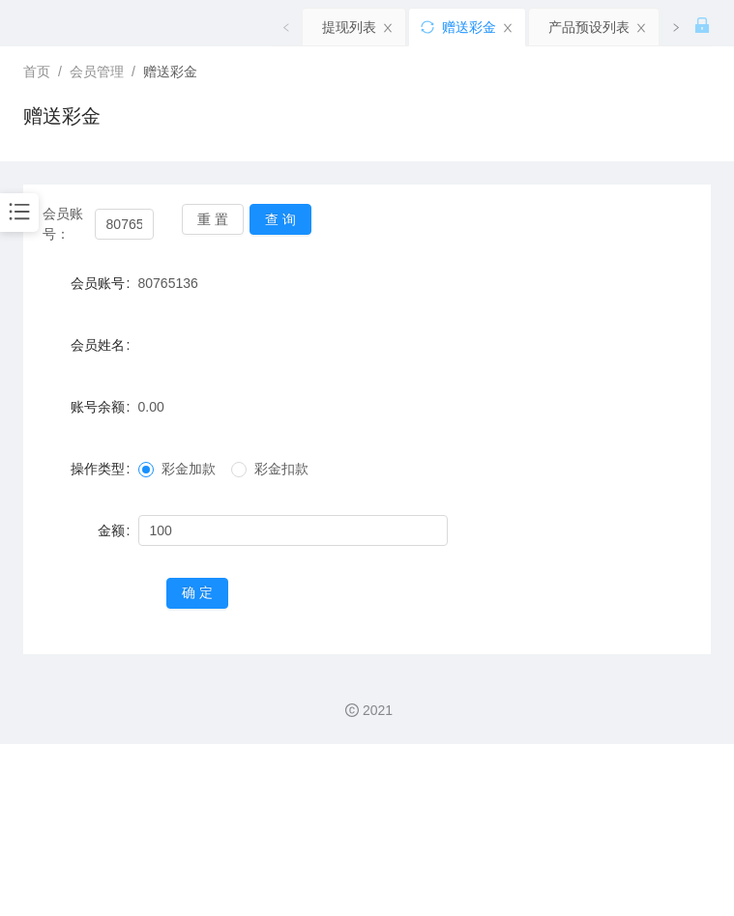
click at [528, 334] on div "会员姓名" at bounding box center [366, 345] width 687 height 39
click at [133, 230] on input "80765136" at bounding box center [125, 224] width 60 height 31
click at [528, 416] on div "0.00" at bounding box center [338, 407] width 401 height 39
click at [199, 532] on input "100" at bounding box center [292, 530] width 309 height 31
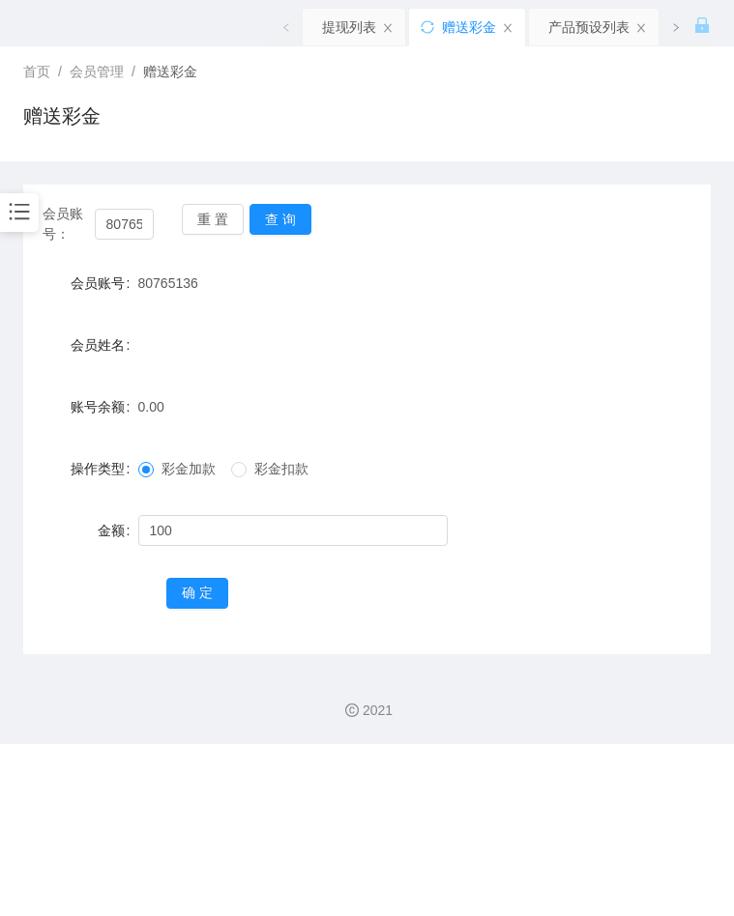
drag, startPoint x: 320, startPoint y: 363, endPoint x: 299, endPoint y: 299, distance: 68.2
click at [320, 363] on div "会员姓名" at bounding box center [366, 345] width 687 height 39
click at [291, 225] on button "查 询" at bounding box center [280, 219] width 62 height 31
click at [275, 232] on button "查 询" at bounding box center [280, 219] width 62 height 31
click at [135, 227] on input "80765136" at bounding box center [125, 224] width 60 height 31
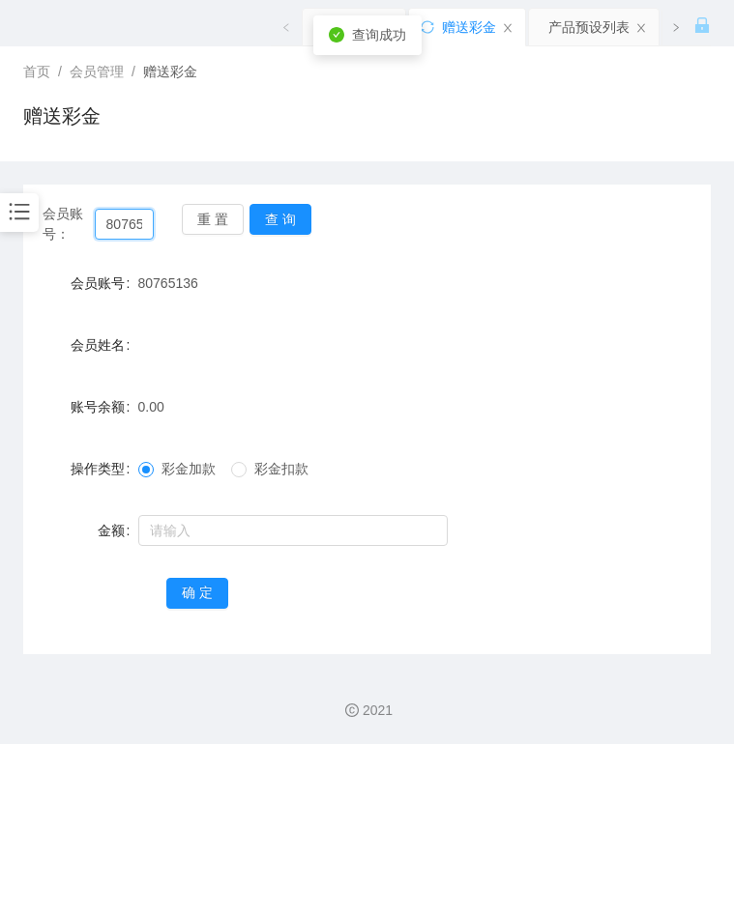
click at [138, 227] on input "80765136" at bounding box center [125, 224] width 60 height 31
drag, startPoint x: 478, startPoint y: 364, endPoint x: 378, endPoint y: 330, distance: 105.5
click at [478, 364] on form "会员账号 80765136 会员姓名 账号余额 0.00 操作类型 彩金加款 彩金扣款 金额 确 定" at bounding box center [366, 438] width 687 height 348
click at [113, 226] on input "80765136" at bounding box center [125, 224] width 60 height 31
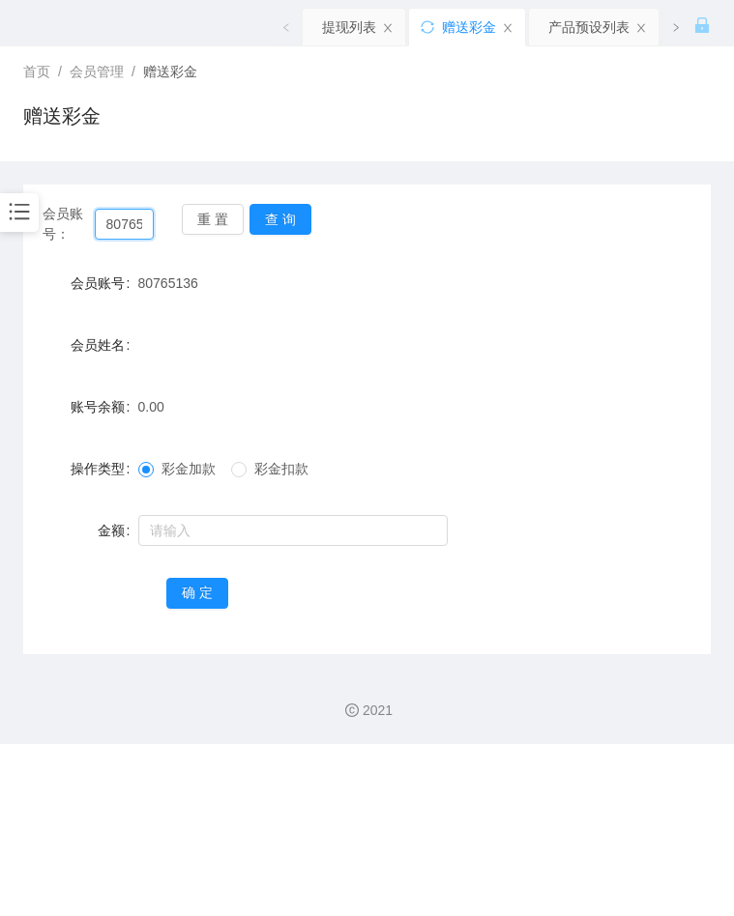
scroll to position [0, 22]
click at [262, 230] on button "查 询" at bounding box center [280, 219] width 62 height 31
click at [180, 512] on div at bounding box center [338, 530] width 401 height 39
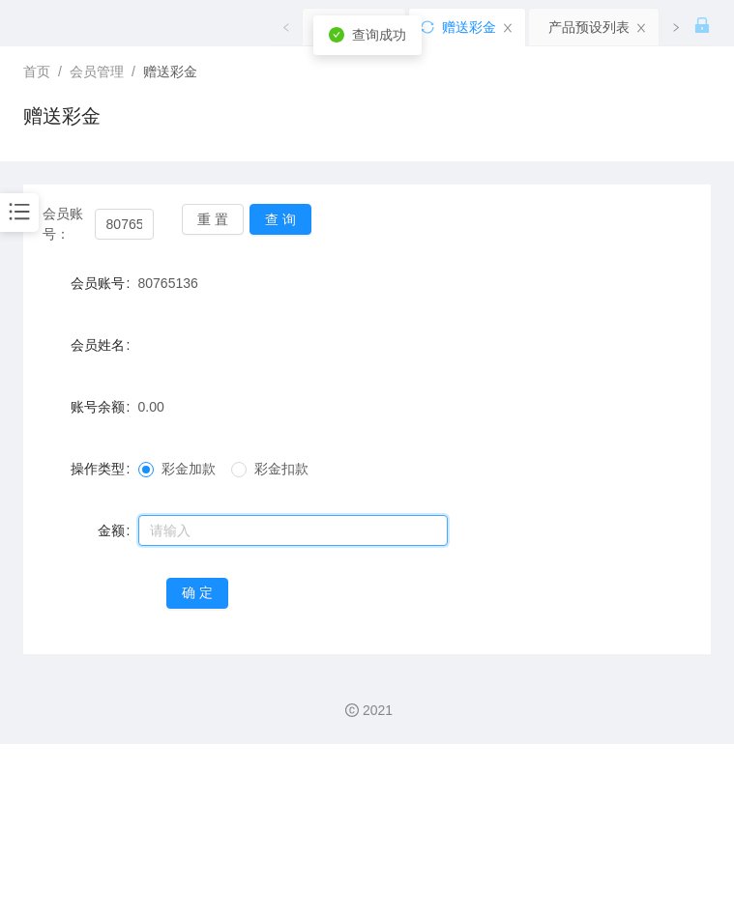
click at [180, 517] on input "text" at bounding box center [292, 530] width 309 height 31
type input "100"
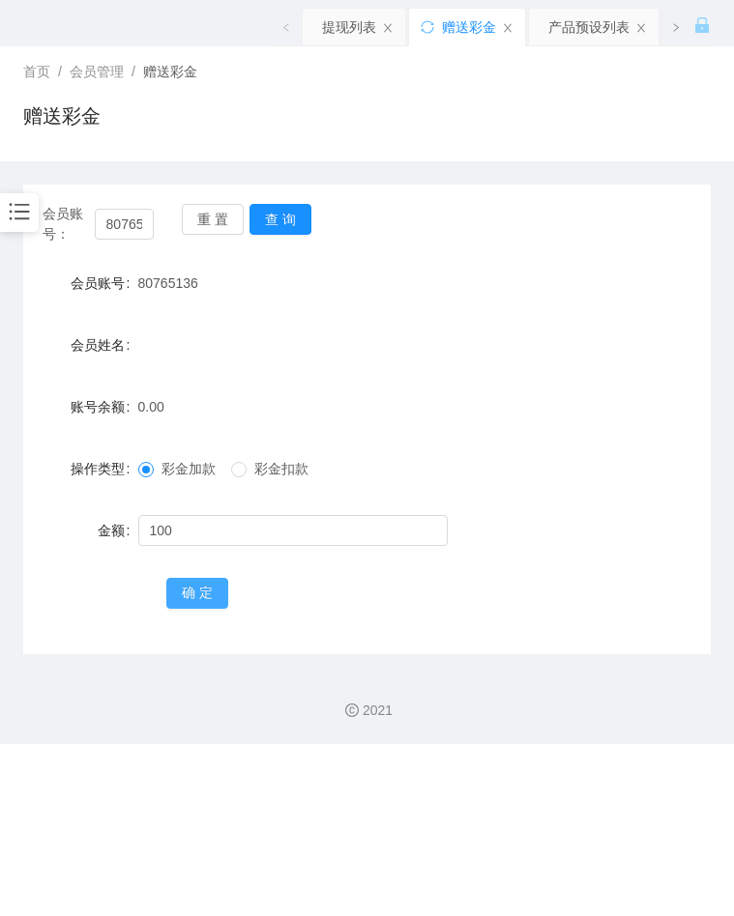
drag, startPoint x: 195, startPoint y: 594, endPoint x: 207, endPoint y: 586, distance: 13.9
click at [195, 594] on button "确 定" at bounding box center [197, 593] width 62 height 31
click at [390, 379] on form "会员账号 80765136 会员姓名 账号余额 100.00 操作类型 彩金加款 彩金扣款 金额 确 定" at bounding box center [366, 438] width 687 height 348
click at [275, 222] on button "查 询" at bounding box center [280, 219] width 62 height 31
click at [599, 414] on div "账号余额 100.00" at bounding box center [366, 407] width 687 height 39
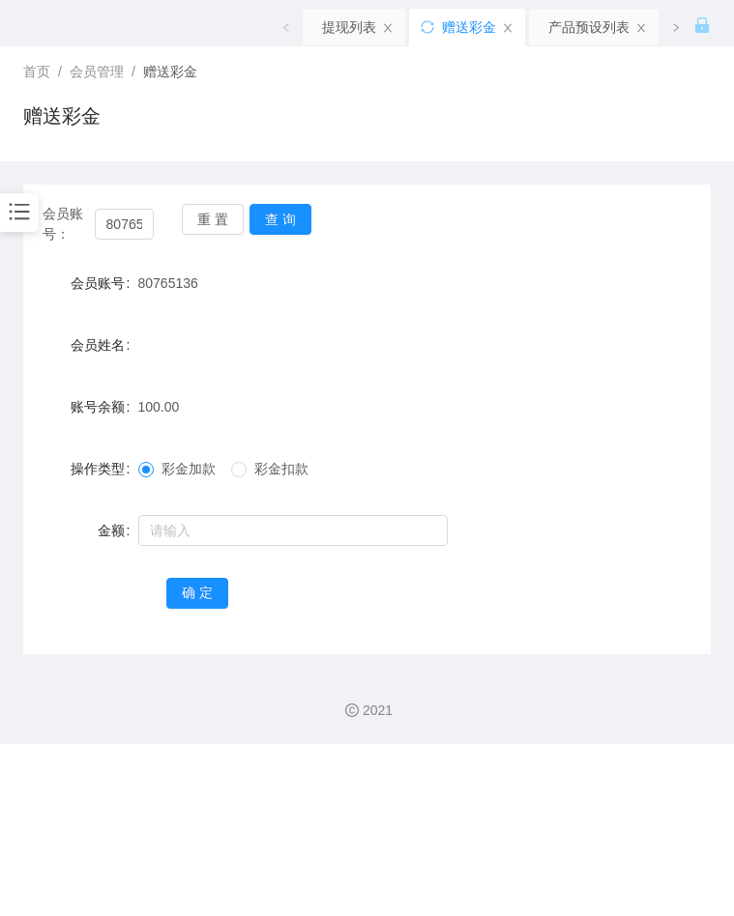
click at [490, 325] on form "会员账号 80765136 会员姓名 账号余额 100.00 操作类型 彩金加款 彩金扣款 金额 确 定" at bounding box center [366, 438] width 687 height 348
click at [272, 227] on button "查 询" at bounding box center [280, 219] width 62 height 31
click at [550, 374] on form "会员账号 80765136 会员姓名 账号余额 150.00 操作类型 彩金加款 彩金扣款 金额 确 定" at bounding box center [366, 438] width 687 height 348
click at [362, 114] on div "赠送彩金" at bounding box center [366, 123] width 687 height 44
click at [122, 215] on input "80765136" at bounding box center [125, 224] width 60 height 31
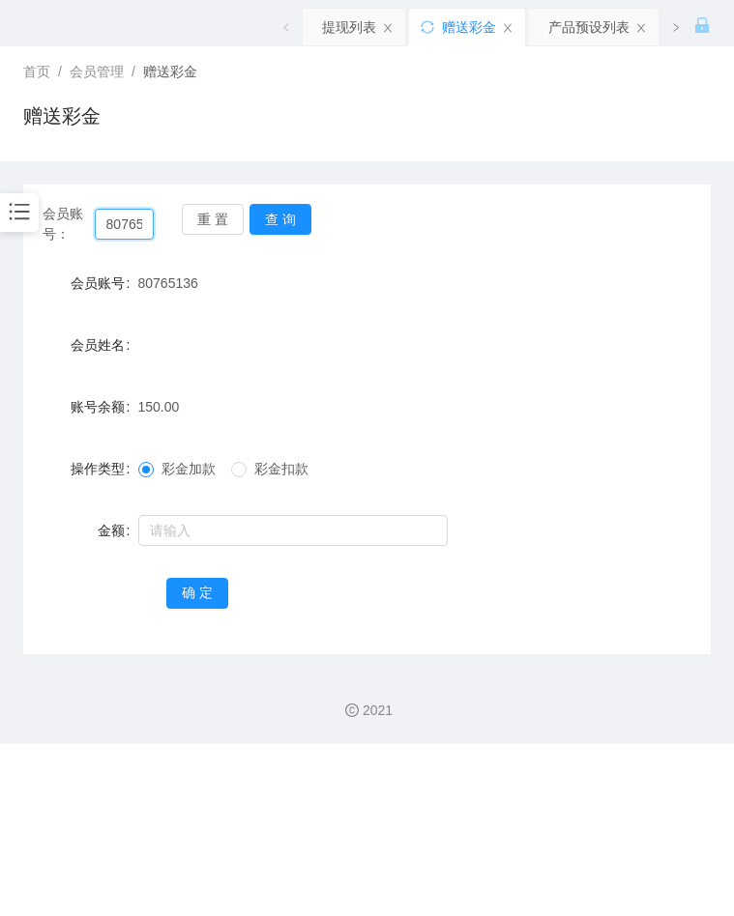
click at [122, 215] on input "80765136" at bounding box center [125, 224] width 60 height 31
click at [288, 223] on button "查 询" at bounding box center [280, 219] width 62 height 31
click at [27, 215] on icon "图标: bars" at bounding box center [19, 211] width 25 height 25
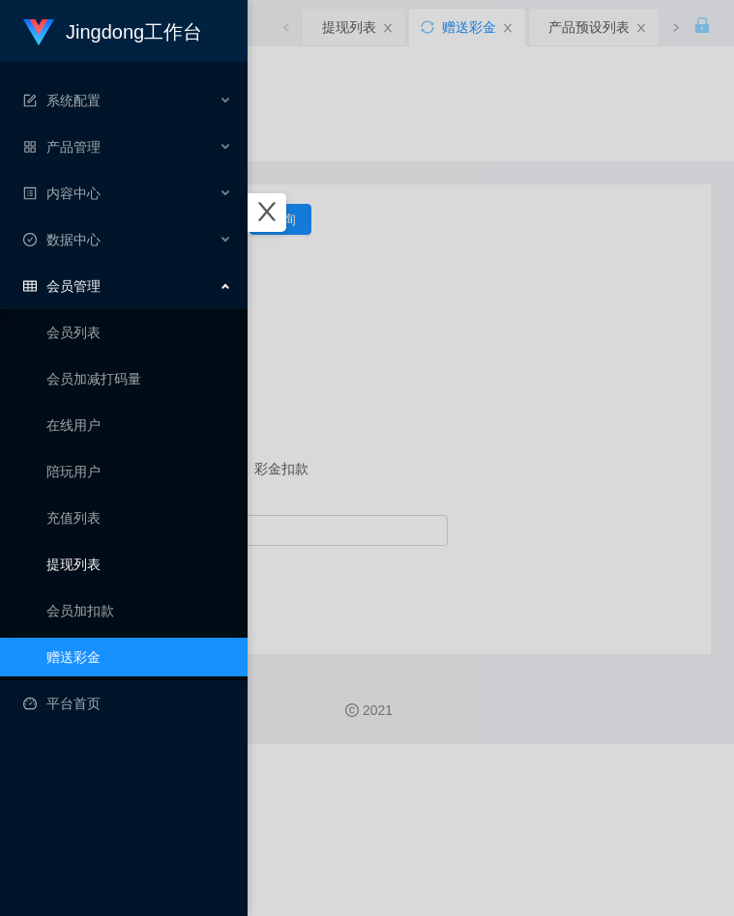
click at [81, 557] on link "提现列表" at bounding box center [139, 564] width 186 height 39
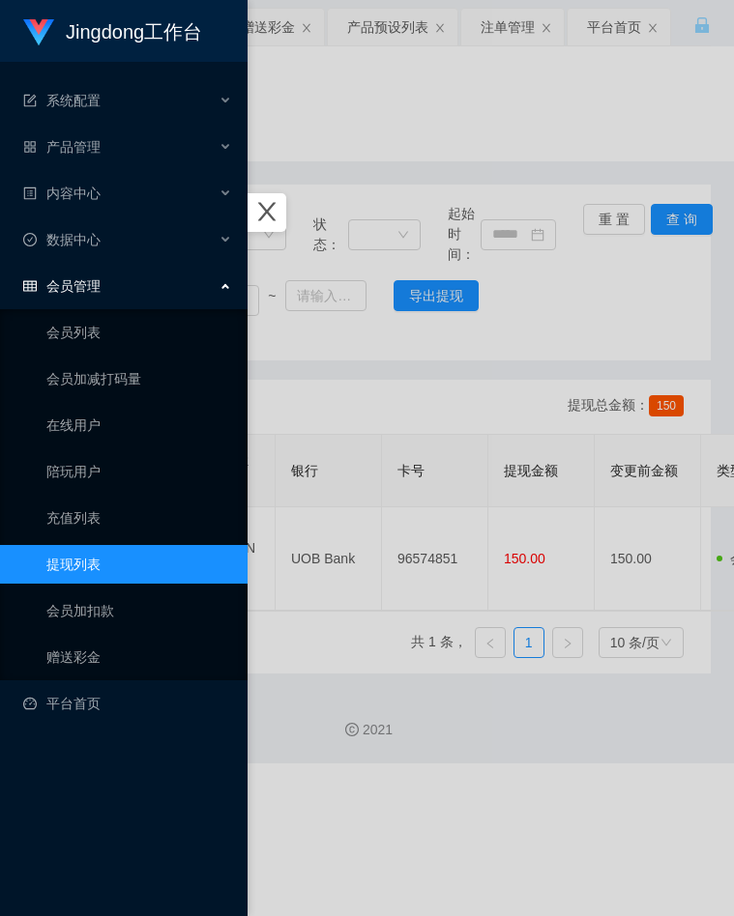
click at [378, 156] on div at bounding box center [367, 458] width 734 height 916
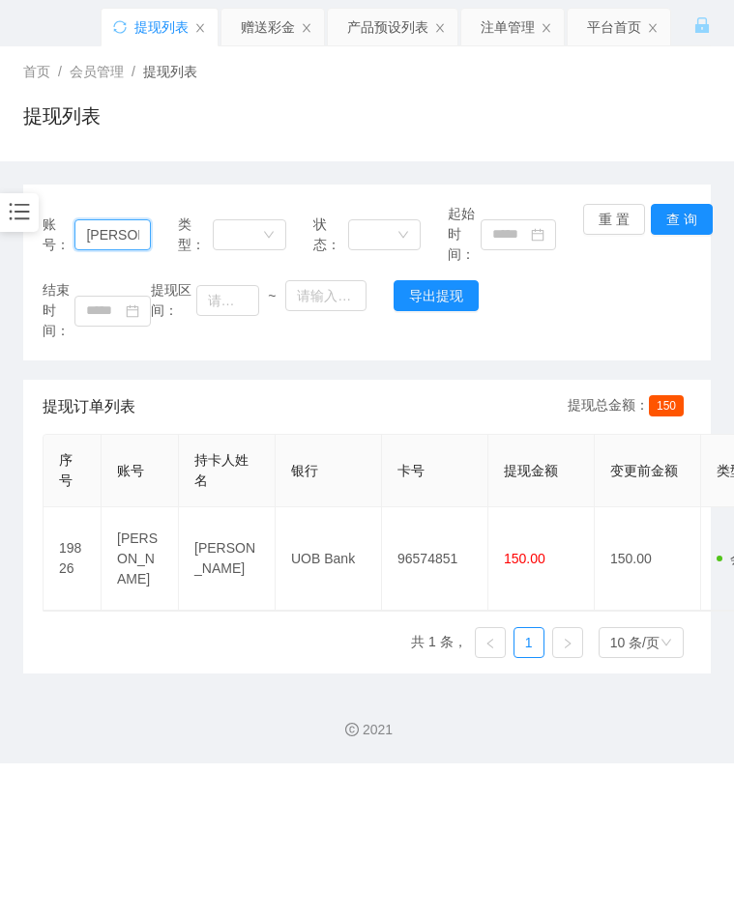
click at [109, 233] on input "[PERSON_NAME]" at bounding box center [111, 234] width 75 height 31
click at [109, 234] on input "[PERSON_NAME]" at bounding box center [111, 234] width 75 height 31
paste input "80765136"
type input "80765136"
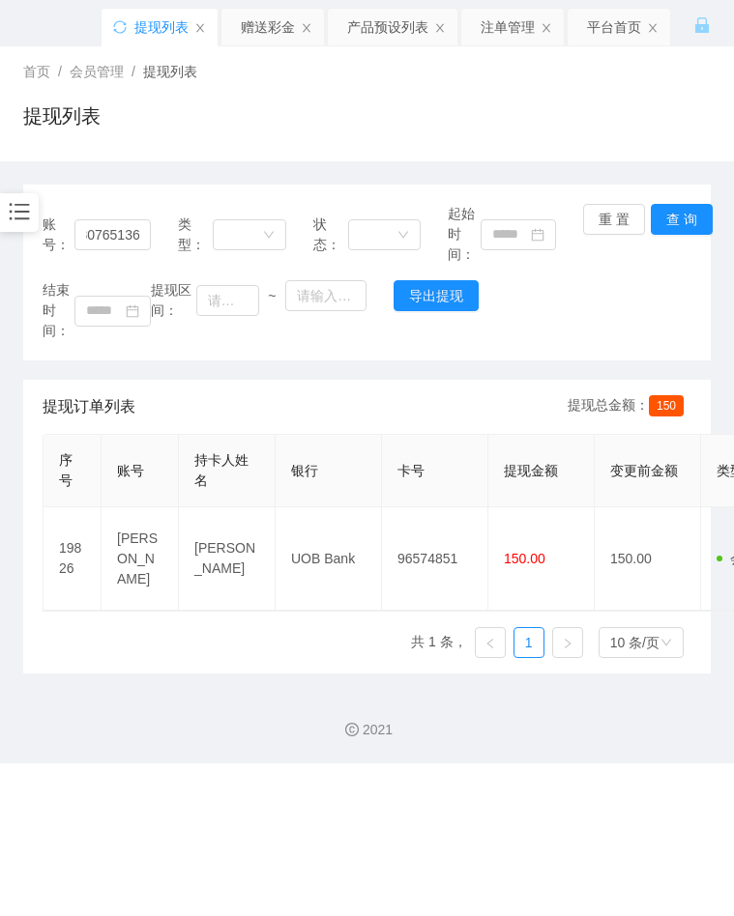
scroll to position [0, 0]
click at [563, 304] on div "结束时间： 提现区间： ~ 导出提现" at bounding box center [367, 310] width 649 height 61
click at [674, 224] on button "查 询" at bounding box center [682, 219] width 62 height 31
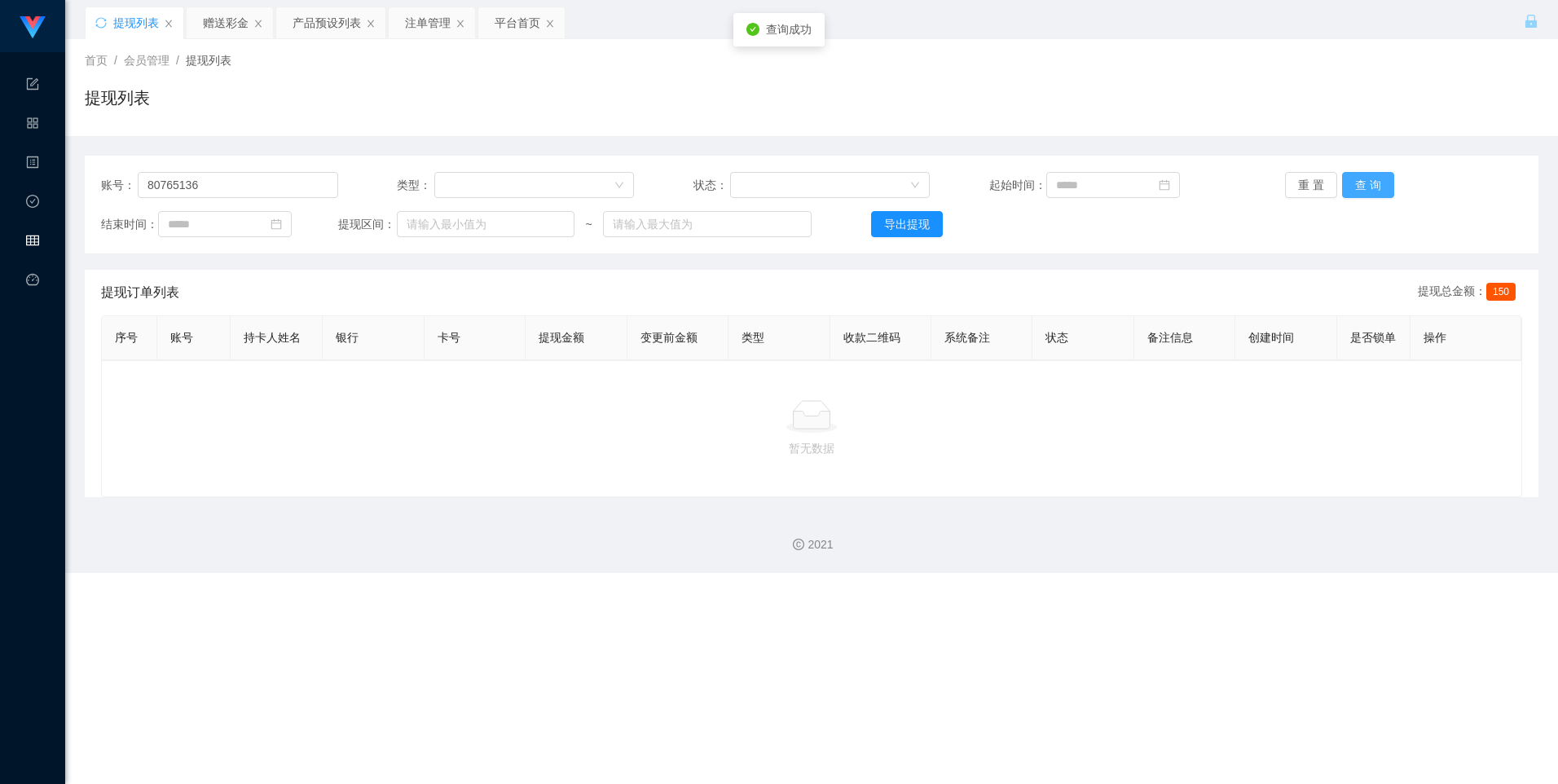
click at [618, 185] on button "查 询" at bounding box center [1368, 185] width 52 height 26
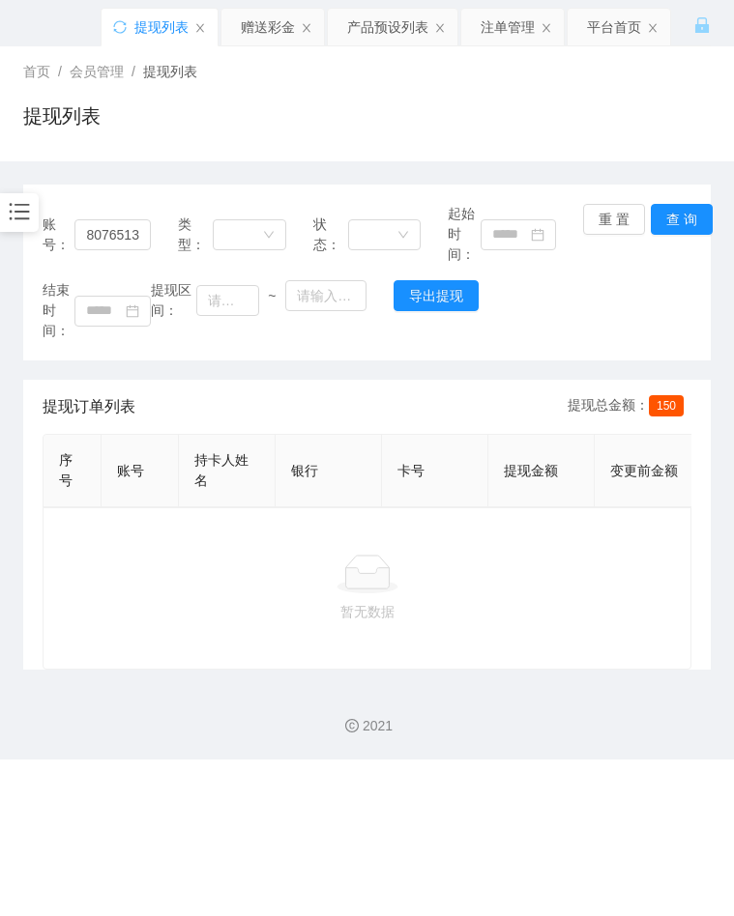
click at [494, 690] on div "2021" at bounding box center [367, 715] width 734 height 90
drag, startPoint x: 606, startPoint y: 617, endPoint x: 584, endPoint y: 599, distance: 28.2
click at [606, 617] on p "暂无数据" at bounding box center [367, 611] width 616 height 21
click at [668, 215] on button "查 询" at bounding box center [682, 219] width 62 height 31
click at [18, 214] on icon "图标: bars" at bounding box center [20, 212] width 20 height 16
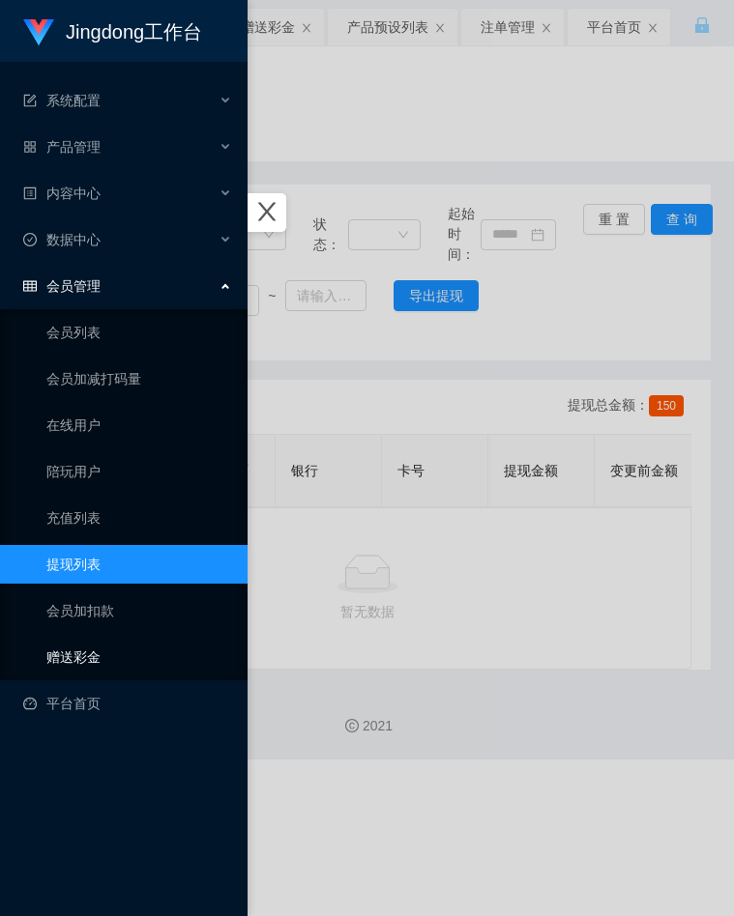
drag, startPoint x: 119, startPoint y: 669, endPoint x: 124, endPoint y: 649, distance: 20.9
click at [119, 669] on link "赠送彩金" at bounding box center [139, 657] width 186 height 39
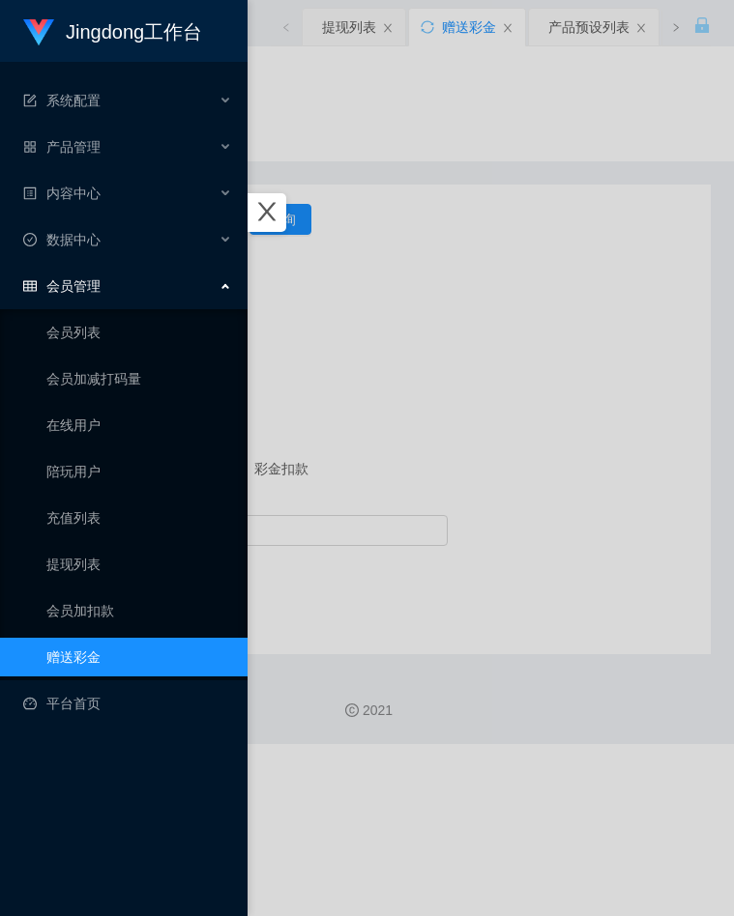
drag, startPoint x: 376, startPoint y: 241, endPoint x: 319, endPoint y: 222, distance: 59.9
click at [376, 241] on div at bounding box center [367, 458] width 734 height 916
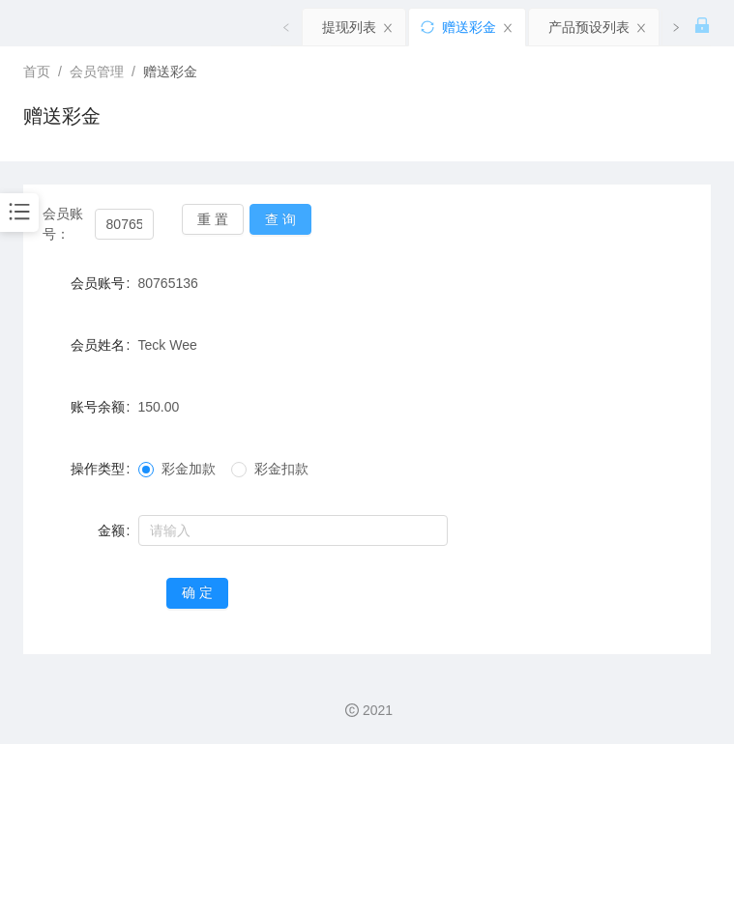
click at [269, 208] on button "查 询" at bounding box center [280, 219] width 62 height 31
click at [137, 338] on div "会员姓名 [PERSON_NAME]" at bounding box center [366, 345] width 687 height 39
click at [241, 357] on div "Teck Wee" at bounding box center [338, 345] width 401 height 39
drag, startPoint x: 137, startPoint y: 345, endPoint x: 198, endPoint y: 341, distance: 61.0
click at [198, 341] on div "Teck Wee" at bounding box center [338, 345] width 401 height 39
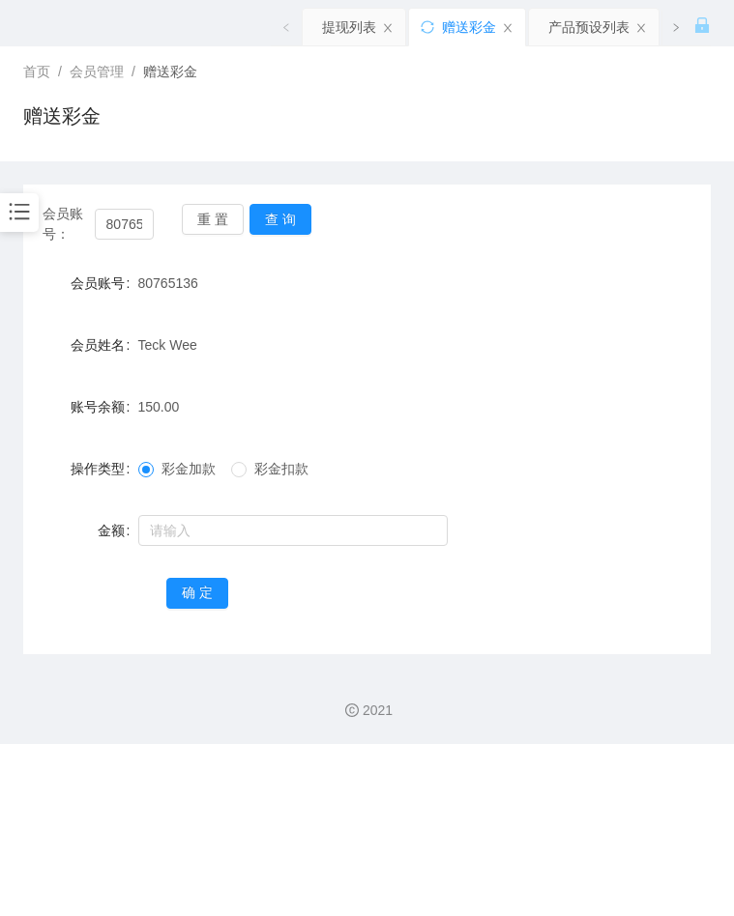
copy span "Teck Wee"
click at [625, 403] on div "账号余额 150.00" at bounding box center [366, 407] width 687 height 39
click at [29, 201] on icon "图标: bars" at bounding box center [19, 211] width 25 height 25
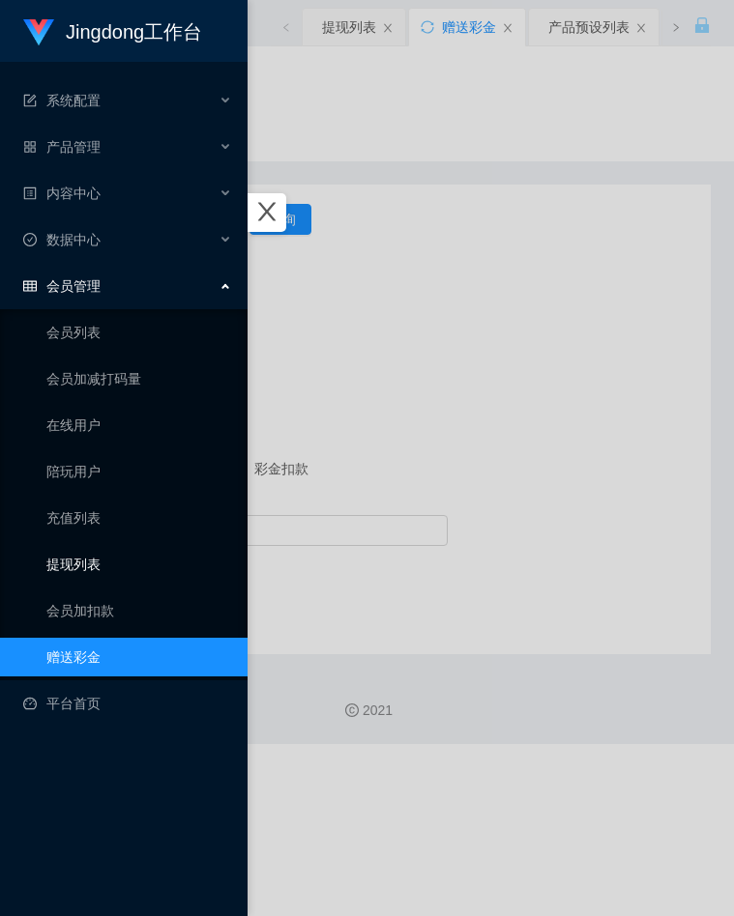
click at [91, 565] on link "提现列表" at bounding box center [139, 564] width 186 height 39
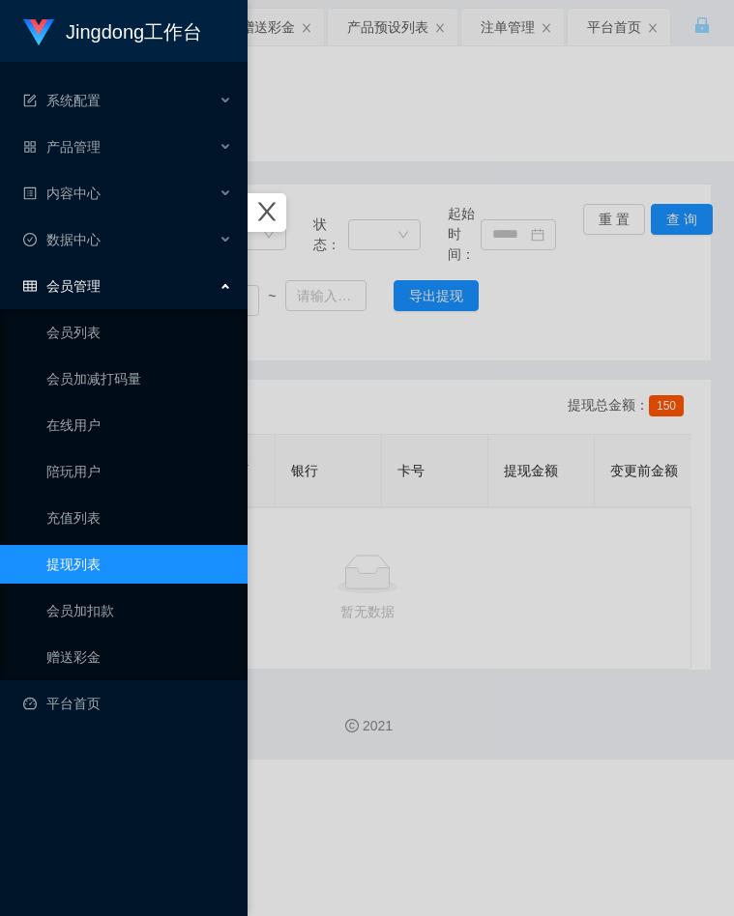
click at [669, 213] on div at bounding box center [367, 458] width 734 height 916
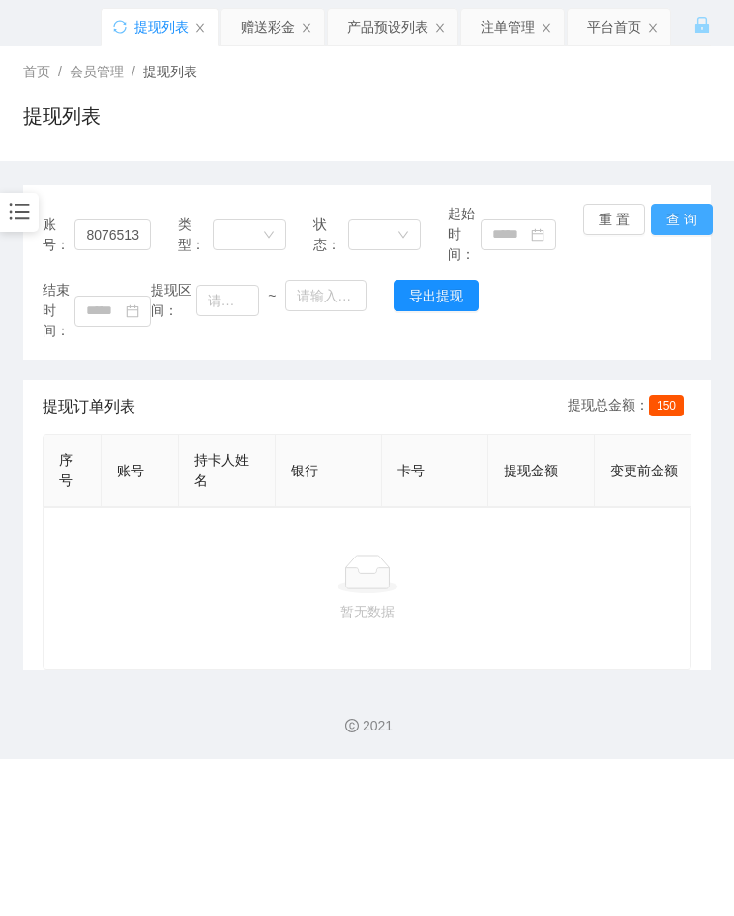
click at [669, 213] on button "查 询" at bounding box center [682, 219] width 62 height 31
click at [518, 615] on div "暂无数据" at bounding box center [367, 589] width 616 height 68
drag, startPoint x: 573, startPoint y: 630, endPoint x: 564, endPoint y: 611, distance: 21.6
click at [573, 623] on p "暂无数据" at bounding box center [367, 611] width 616 height 21
click at [656, 205] on button "查 询" at bounding box center [682, 219] width 62 height 31
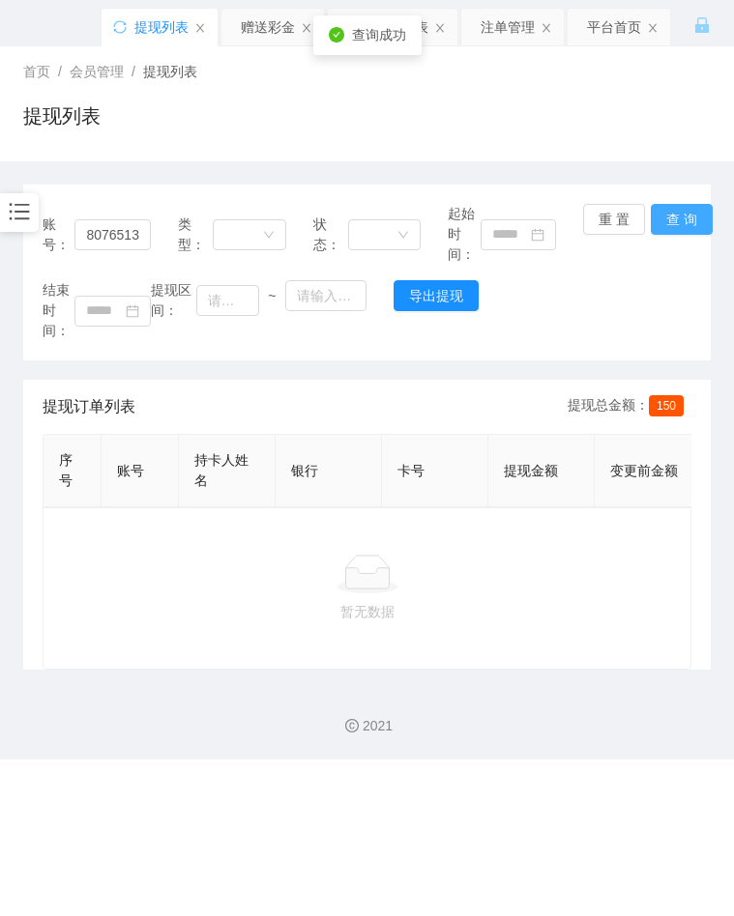
click at [671, 209] on button "查 询" at bounding box center [682, 219] width 62 height 31
click at [671, 209] on div "重 置 查 询" at bounding box center [637, 234] width 108 height 61
click at [549, 594] on div at bounding box center [367, 574] width 616 height 39
click at [685, 218] on button "查 询" at bounding box center [682, 219] width 62 height 31
click at [632, 569] on div at bounding box center [367, 574] width 616 height 39
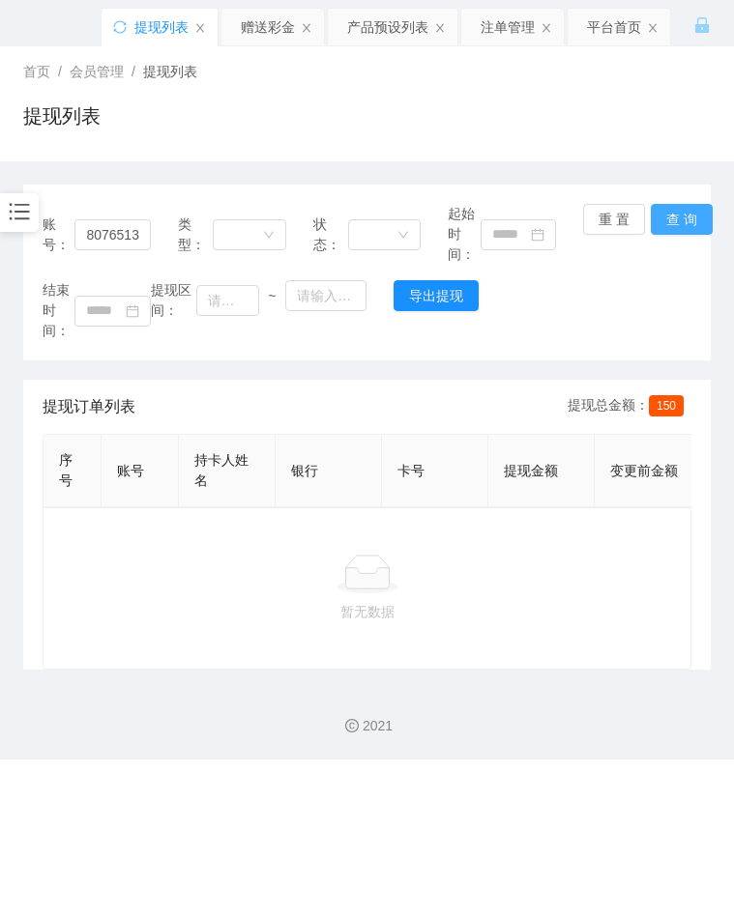
click at [669, 226] on button "查 询" at bounding box center [682, 219] width 62 height 31
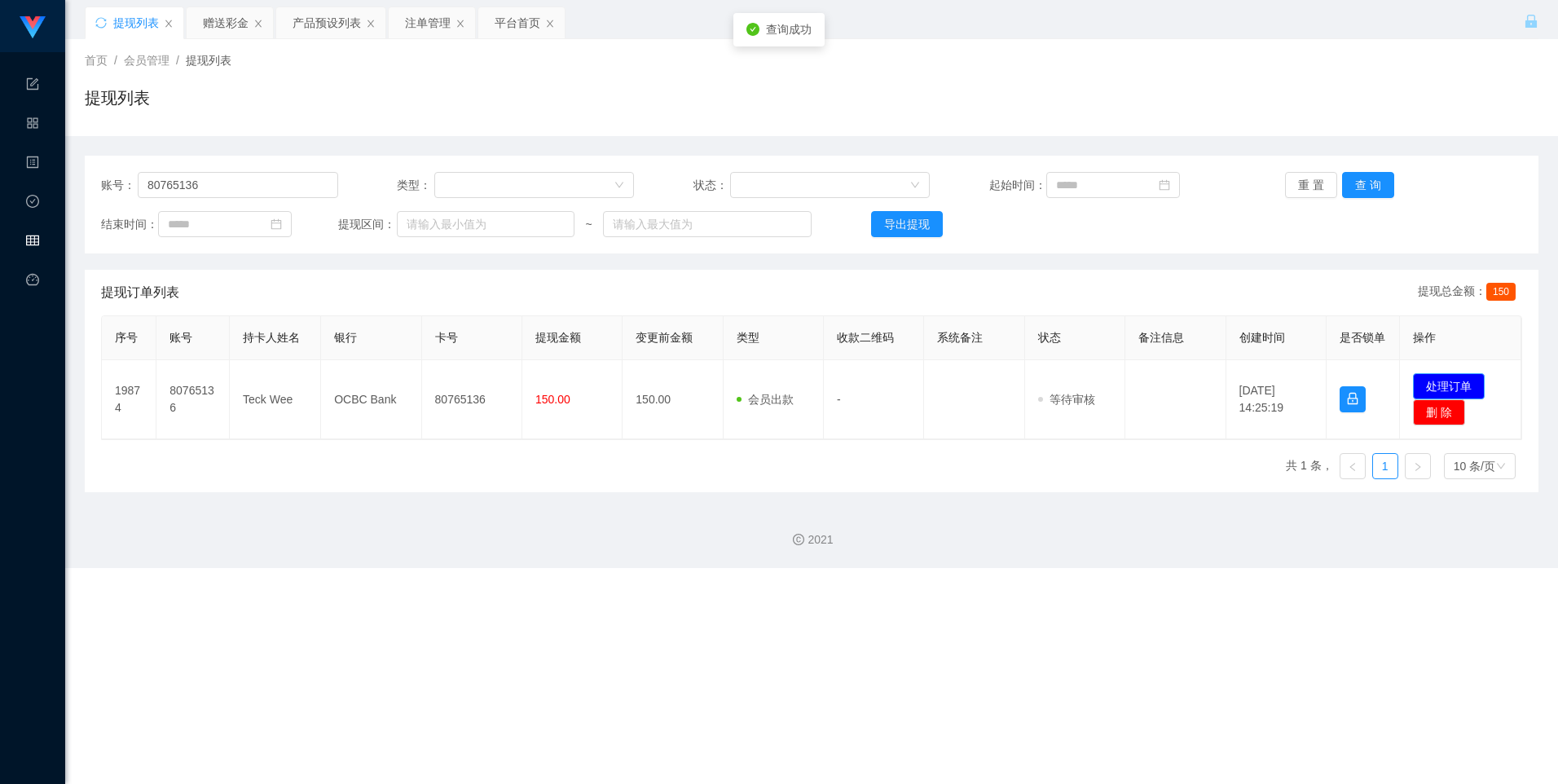
drag, startPoint x: 1462, startPoint y: 388, endPoint x: 1435, endPoint y: 379, distance: 28.5
click at [618, 388] on button "处理订单" at bounding box center [1448, 386] width 72 height 26
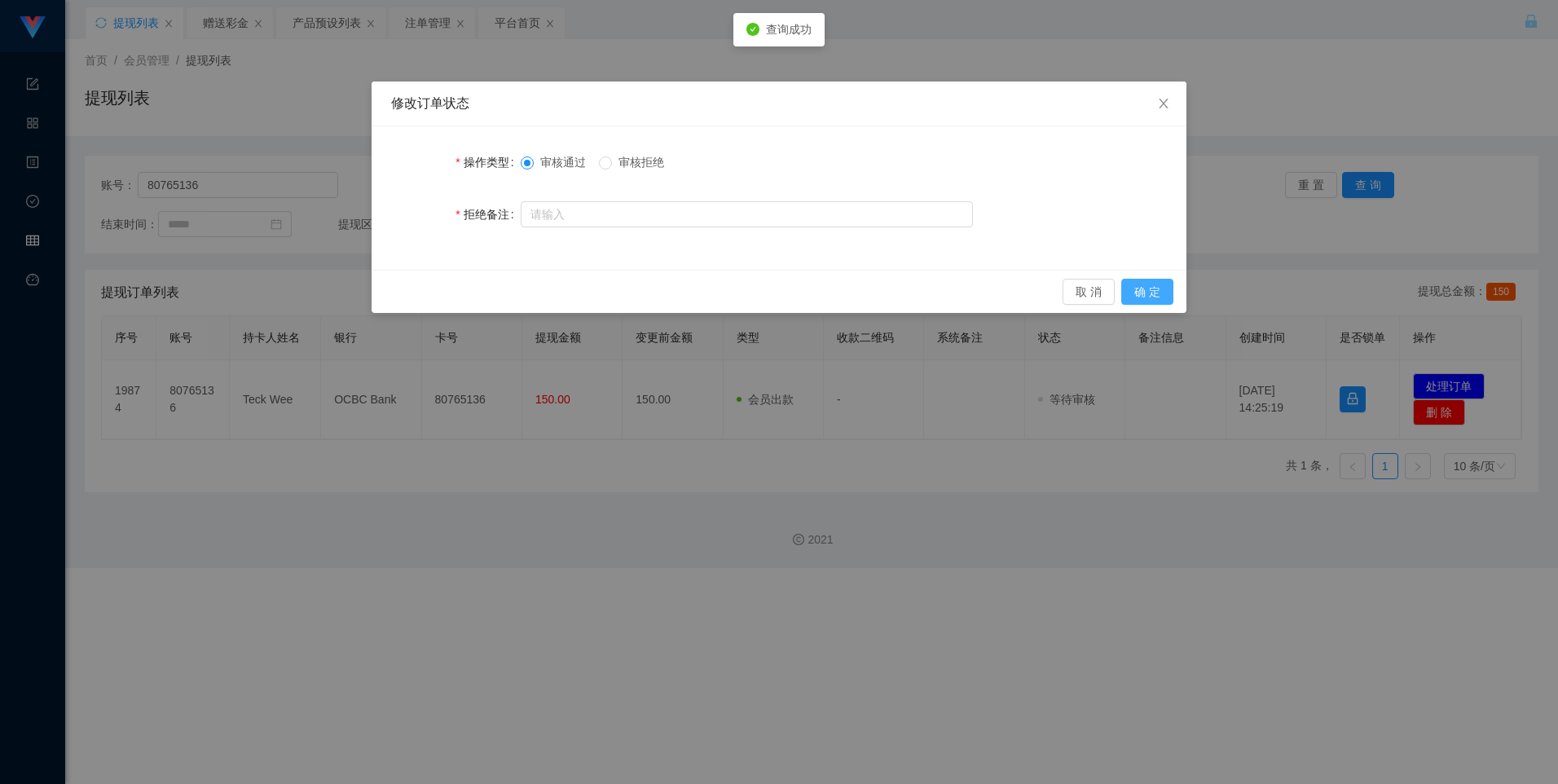
click at [618, 293] on button "确 定" at bounding box center [1147, 292] width 52 height 26
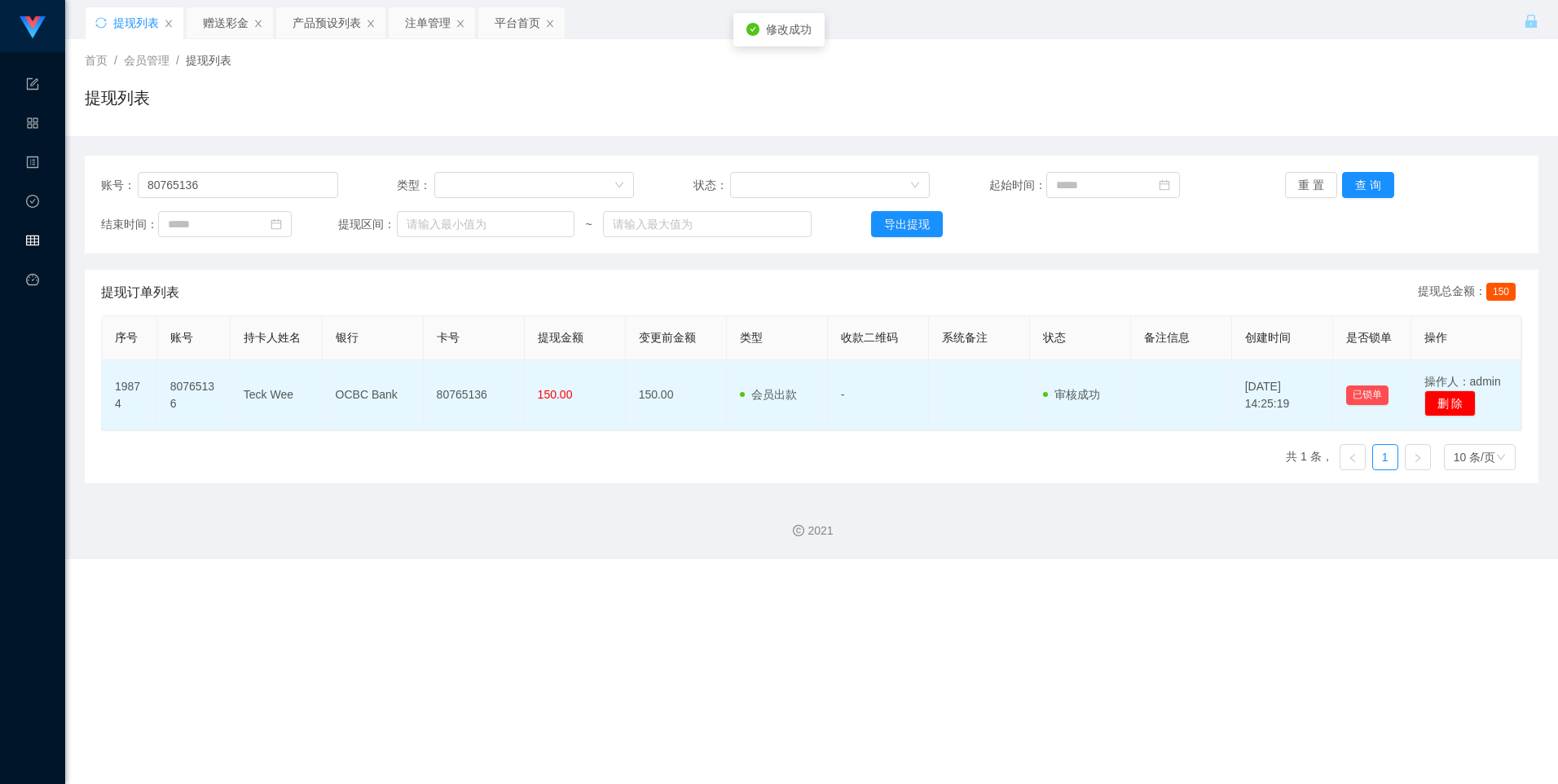
click at [465, 393] on td "80765136" at bounding box center [475, 395] width 101 height 70
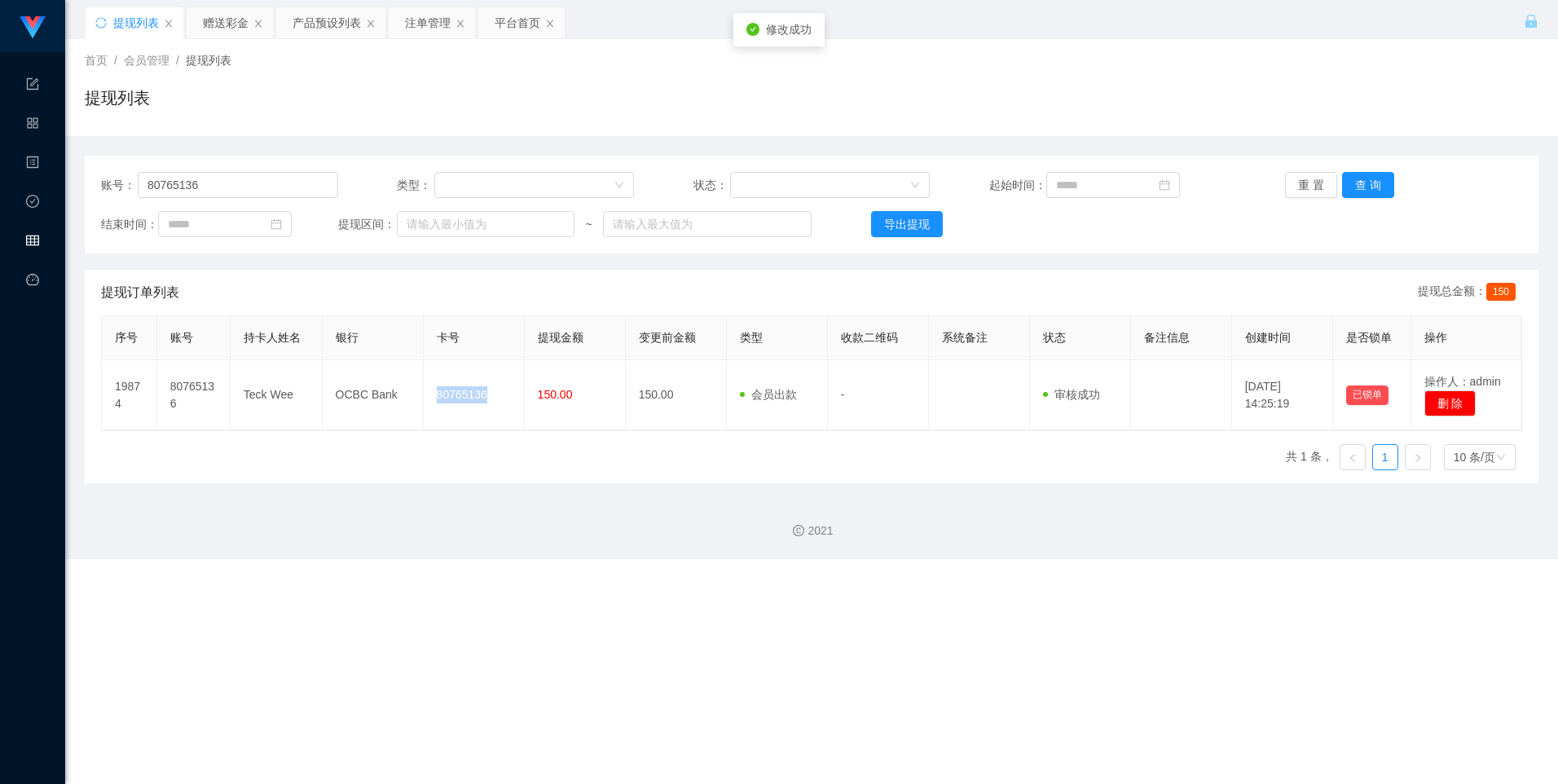
copy td "80765136"
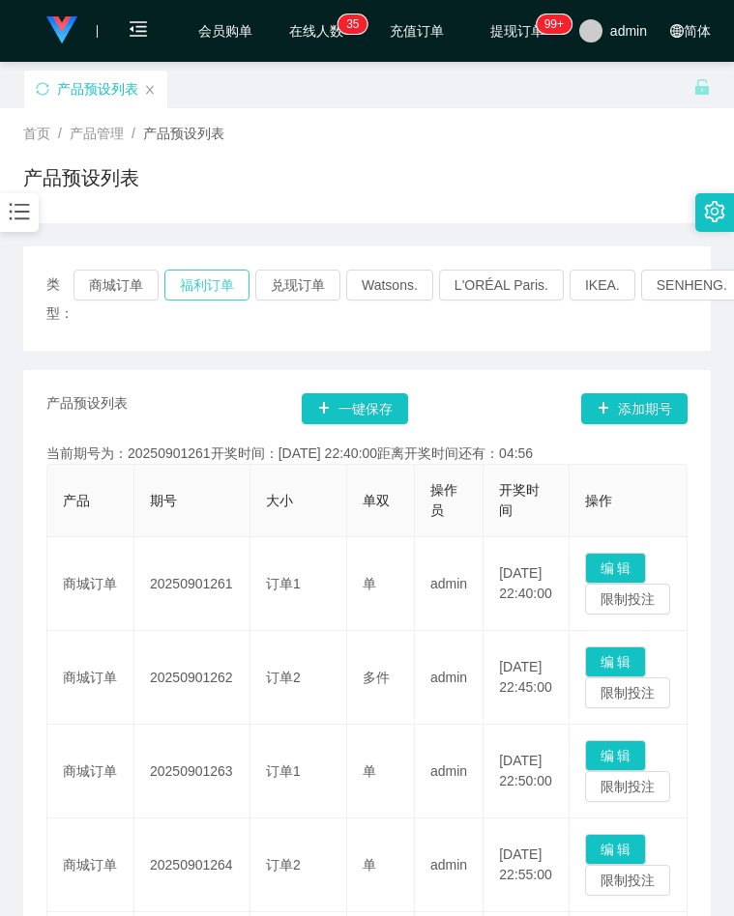
click at [210, 274] on button "福利订单" at bounding box center [206, 285] width 85 height 31
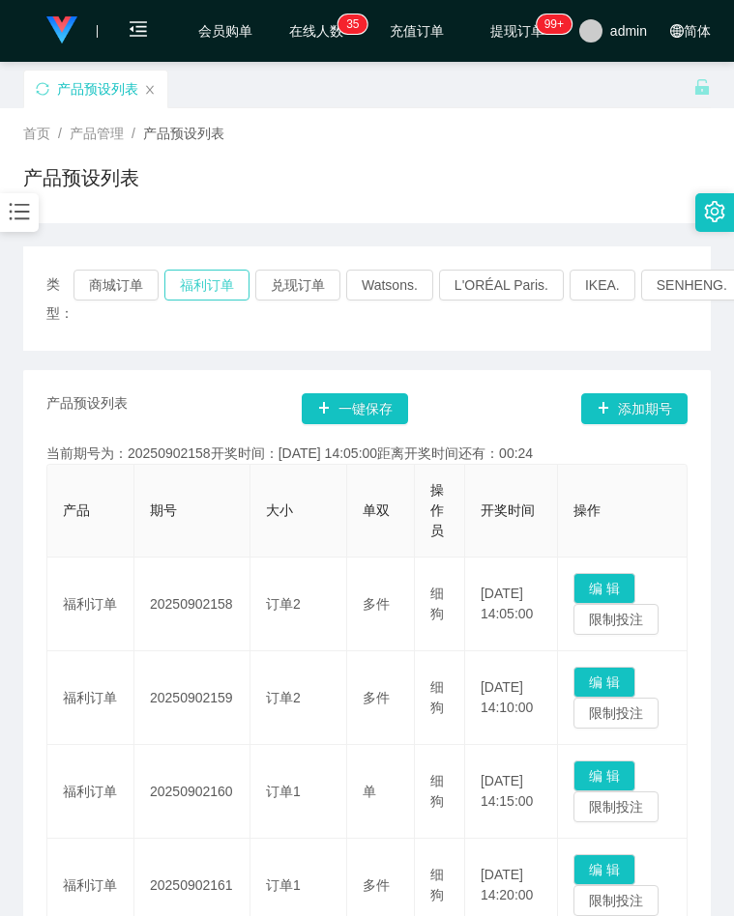
click at [221, 273] on button "福利订单" at bounding box center [206, 285] width 85 height 31
click at [141, 283] on button "商城订单" at bounding box center [115, 285] width 85 height 31
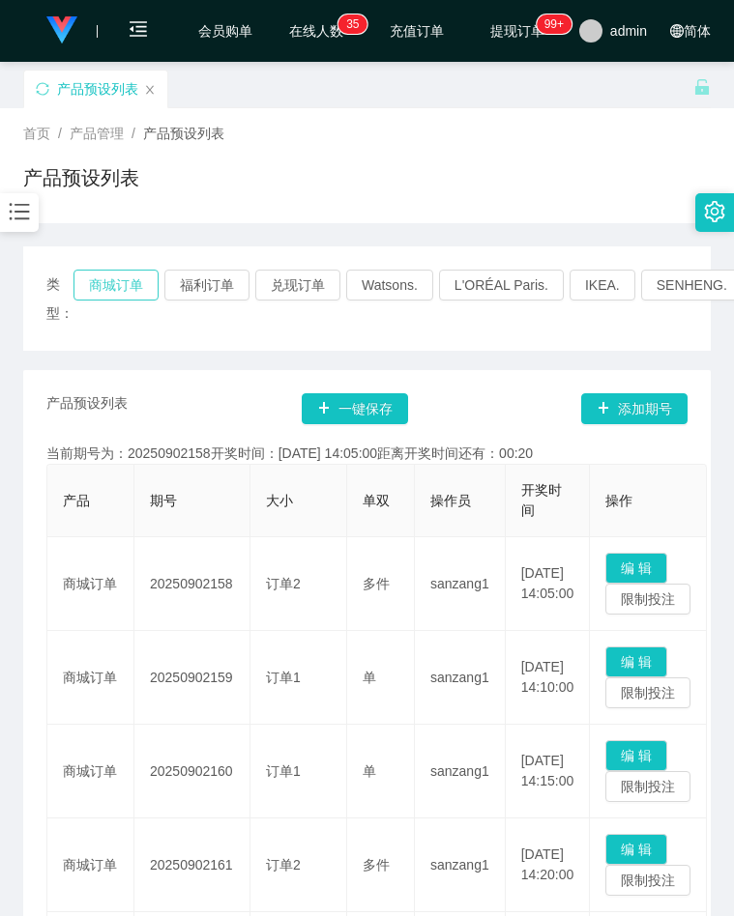
click at [130, 283] on button "商城订单" at bounding box center [115, 285] width 85 height 31
click at [539, 175] on div "产品预设列表" at bounding box center [366, 185] width 687 height 44
click at [130, 292] on button "商城订单" at bounding box center [115, 285] width 85 height 31
type button "k3wph"
click at [482, 101] on div "产品预设列表" at bounding box center [358, 103] width 670 height 67
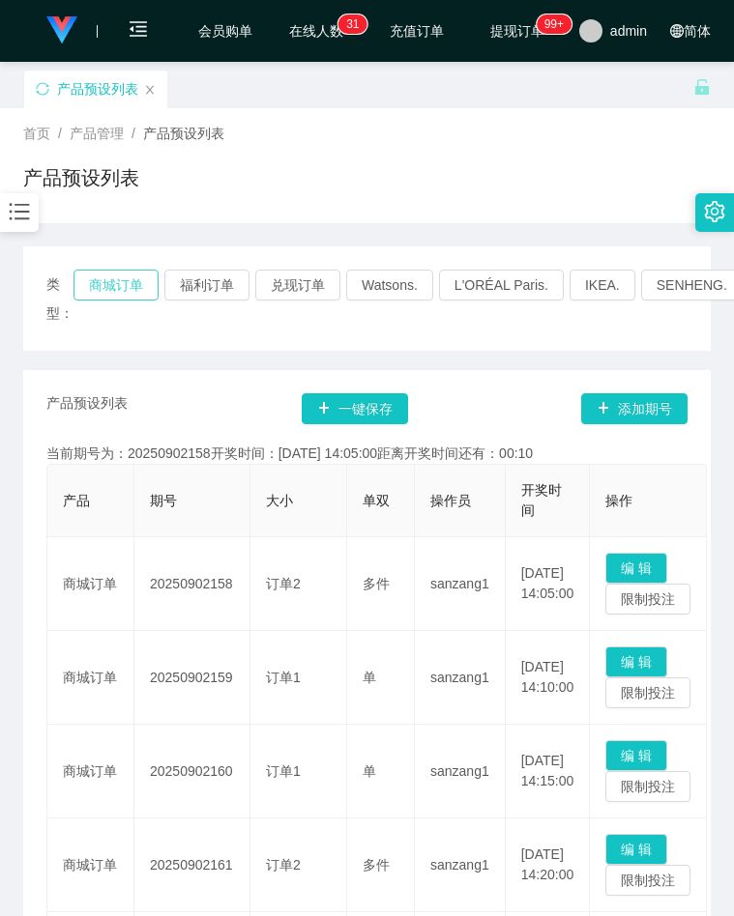
click at [127, 289] on button "商城订单" at bounding box center [115, 285] width 85 height 31
drag, startPoint x: 409, startPoint y: 157, endPoint x: 333, endPoint y: 173, distance: 77.2
click at [409, 157] on div "首页 / 产品管理 / 产品预设列表 / 产品预设列表" at bounding box center [366, 166] width 687 height 84
